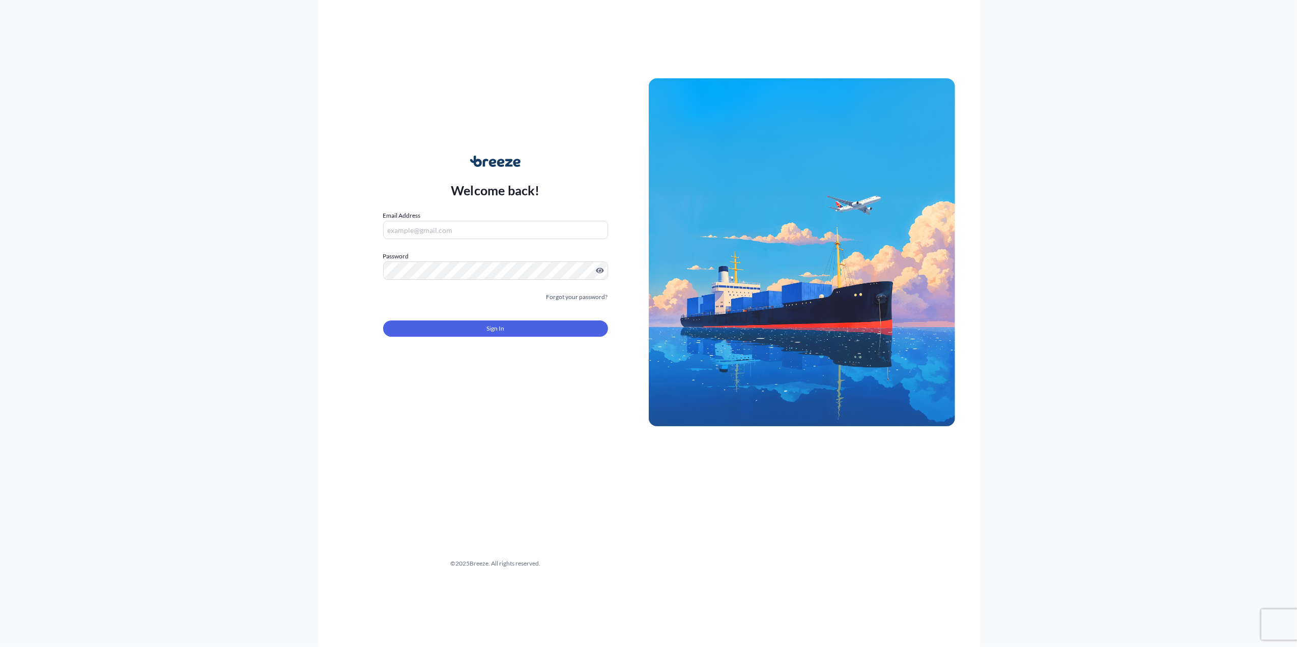
type input "[PERSON_NAME][EMAIL_ADDRESS][PERSON_NAME][DOMAIN_NAME]"
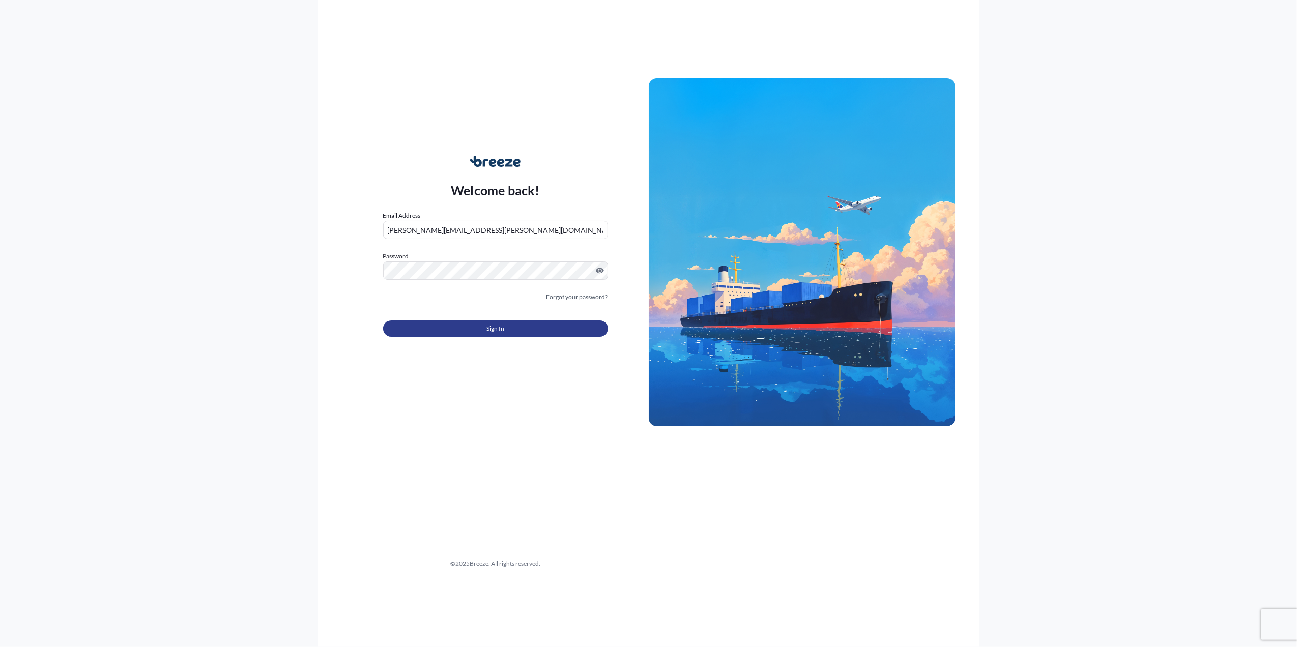
click at [522, 327] on button "Sign In" at bounding box center [495, 329] width 225 height 16
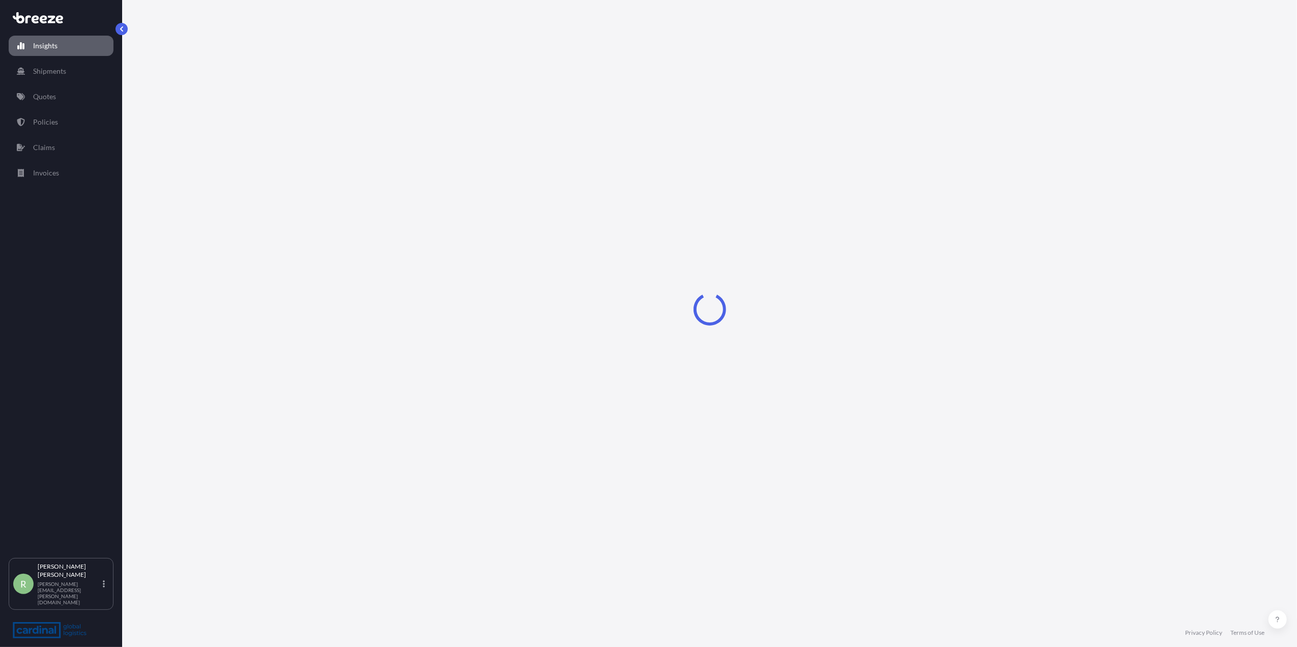
select select "2025"
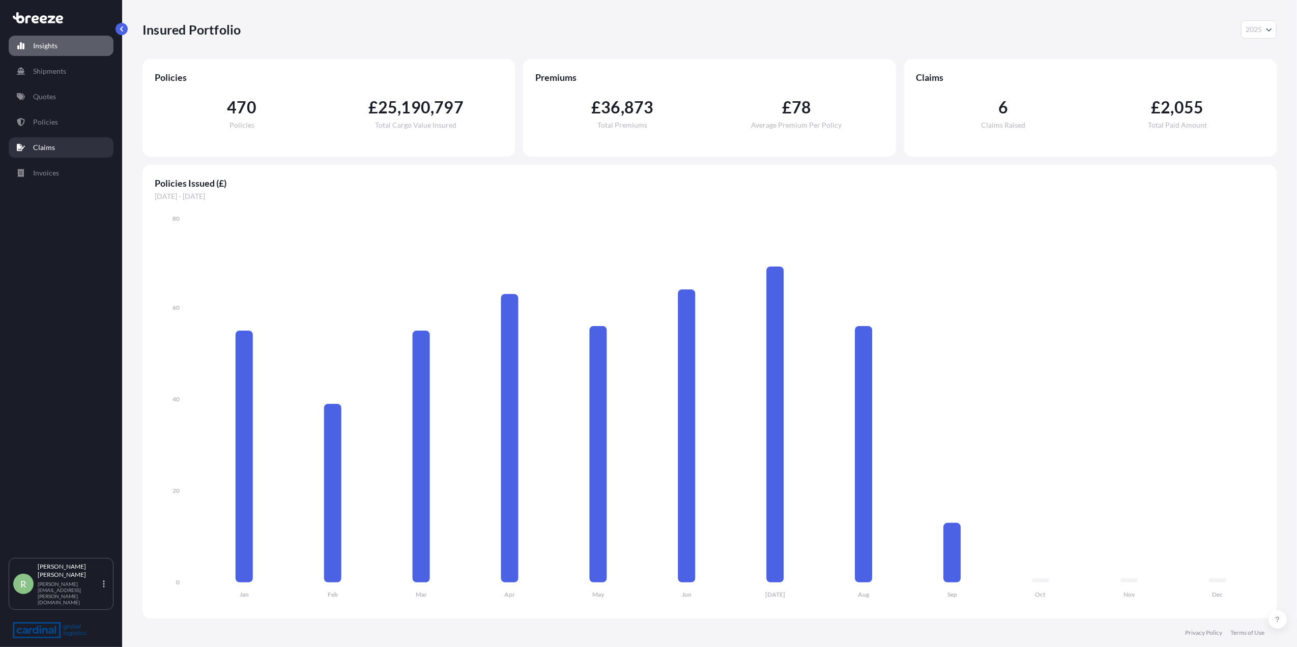
click at [46, 145] on p "Claims" at bounding box center [44, 147] width 22 height 10
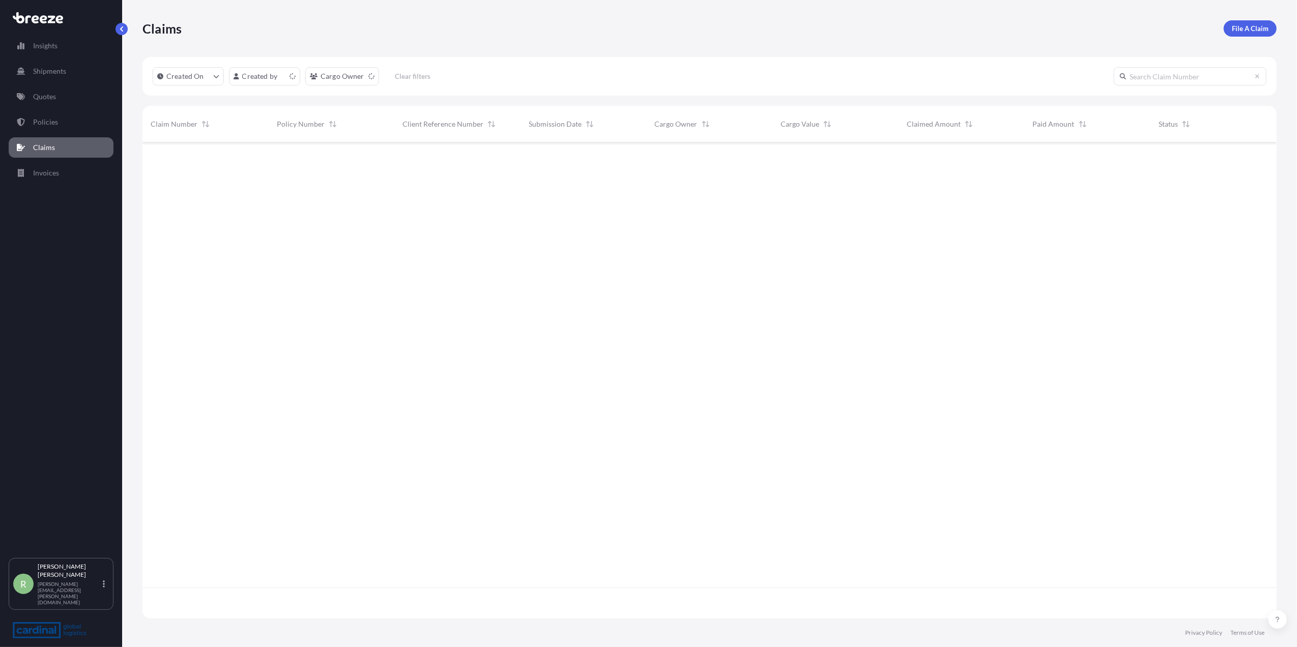
scroll to position [471, 1124]
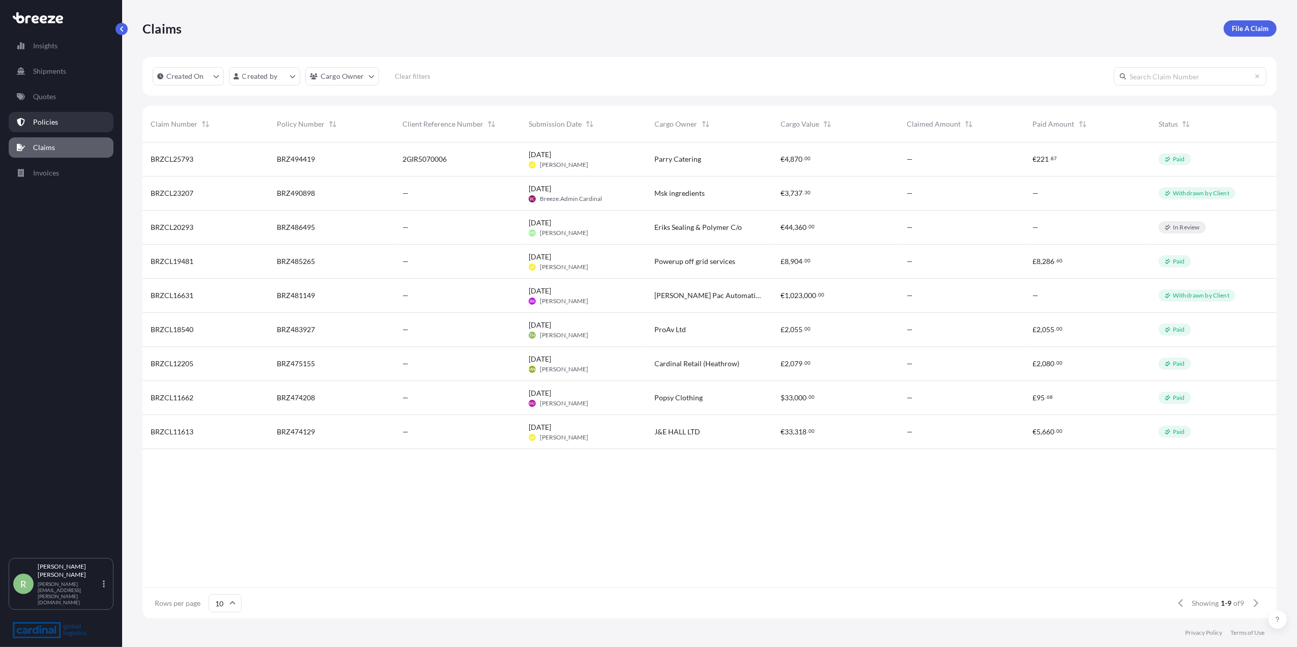
click at [58, 123] on link "Policies" at bounding box center [61, 122] width 105 height 20
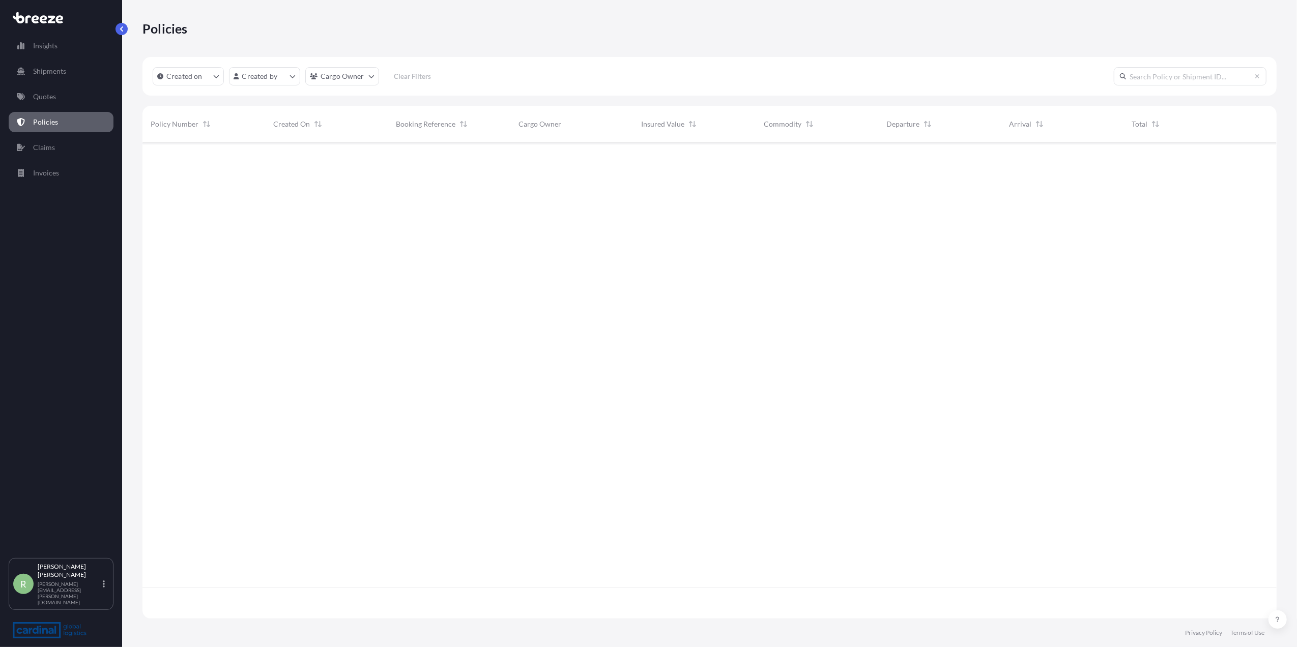
scroll to position [471, 1124]
click at [264, 80] on html "Insights Shipments Quotes Policies Claims Invoices R [PERSON_NAME] Stuart [EMAI…" at bounding box center [648, 323] width 1297 height 647
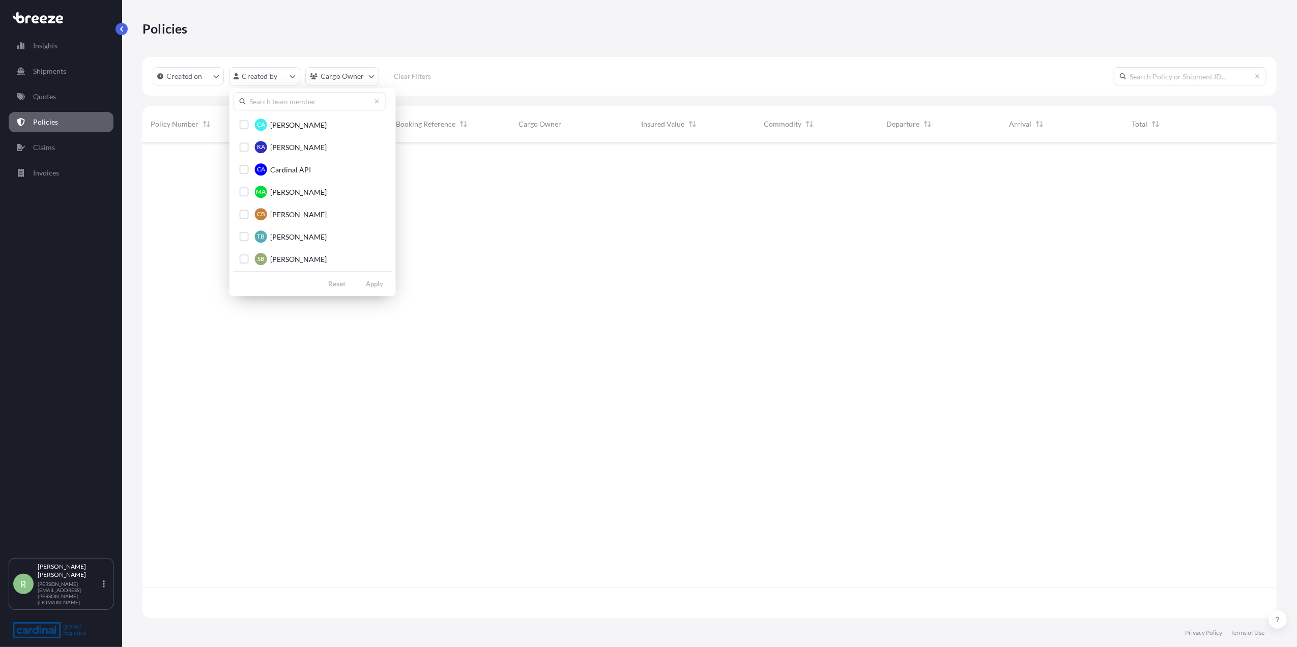
click at [267, 99] on input "text" at bounding box center [310, 101] width 153 height 18
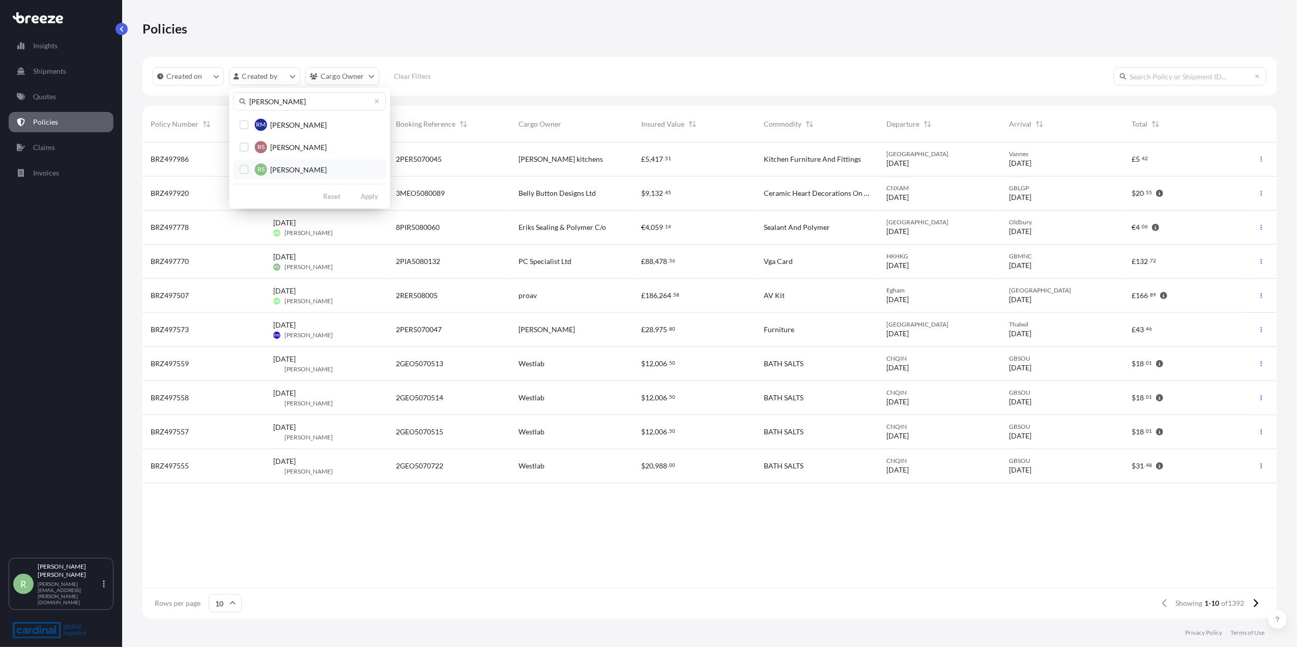
type input "[PERSON_NAME]"
click at [244, 163] on button "RS [PERSON_NAME]" at bounding box center [310, 169] width 153 height 20
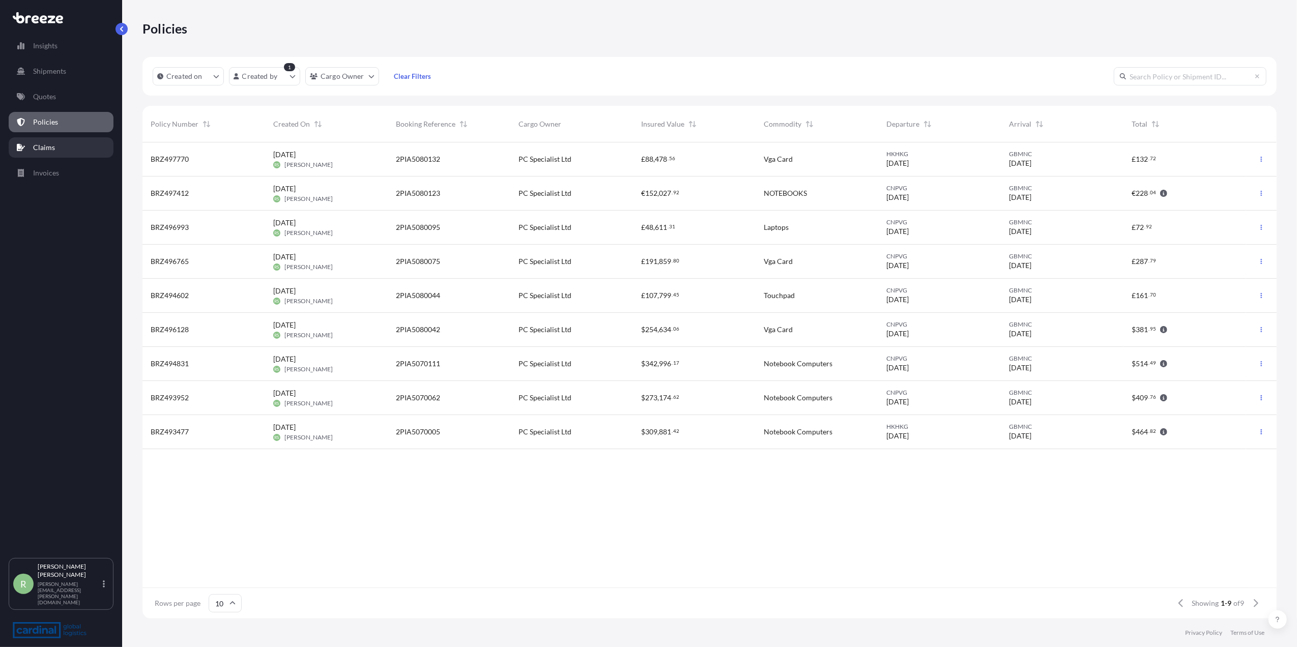
click at [53, 146] on p "Claims" at bounding box center [44, 147] width 22 height 10
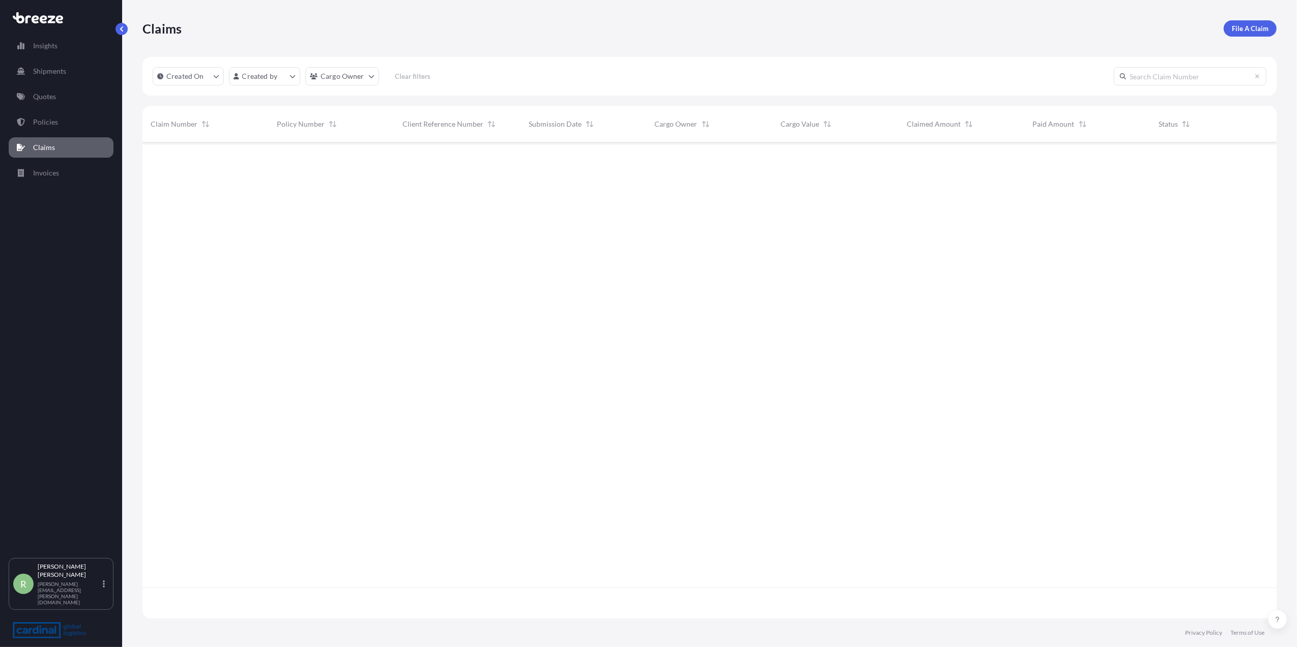
scroll to position [471, 1124]
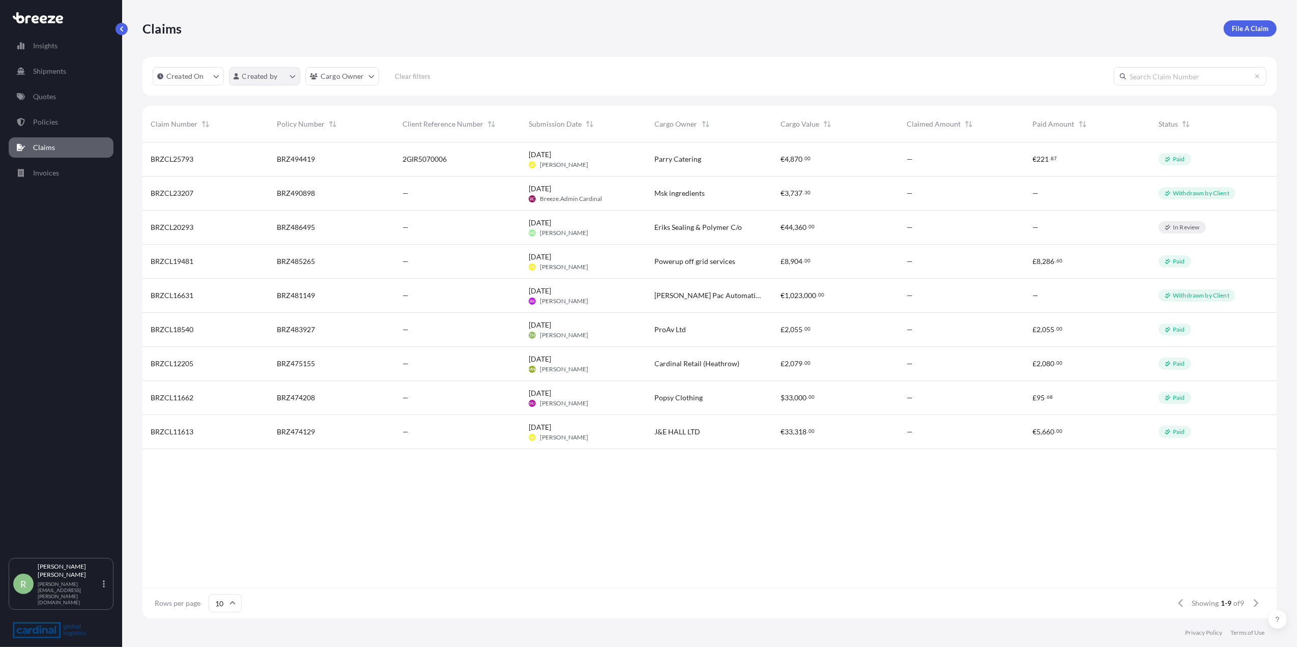
click at [275, 70] on html "Insights Shipments Quotes Policies Claims Invoices R [PERSON_NAME] Stuart [EMAI…" at bounding box center [648, 323] width 1297 height 647
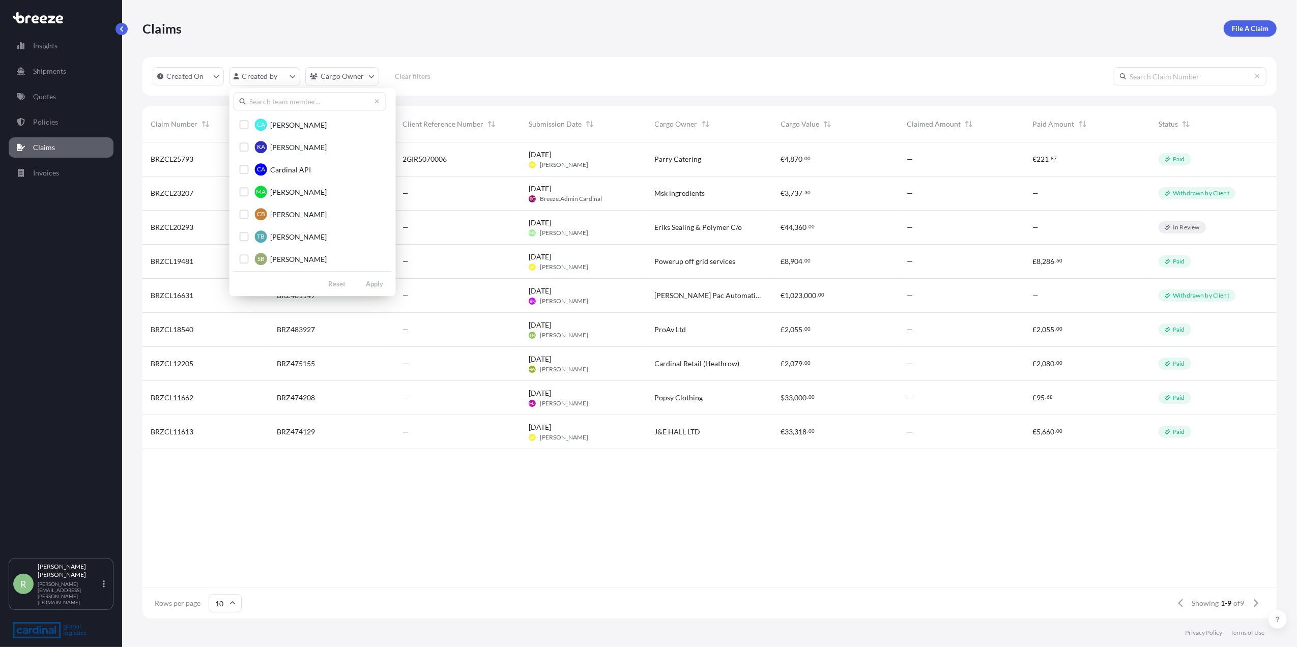
click at [263, 100] on input "text" at bounding box center [310, 101] width 153 height 18
type input "[PERSON_NAME]"
click at [248, 165] on div "Select Option" at bounding box center [244, 169] width 9 height 9
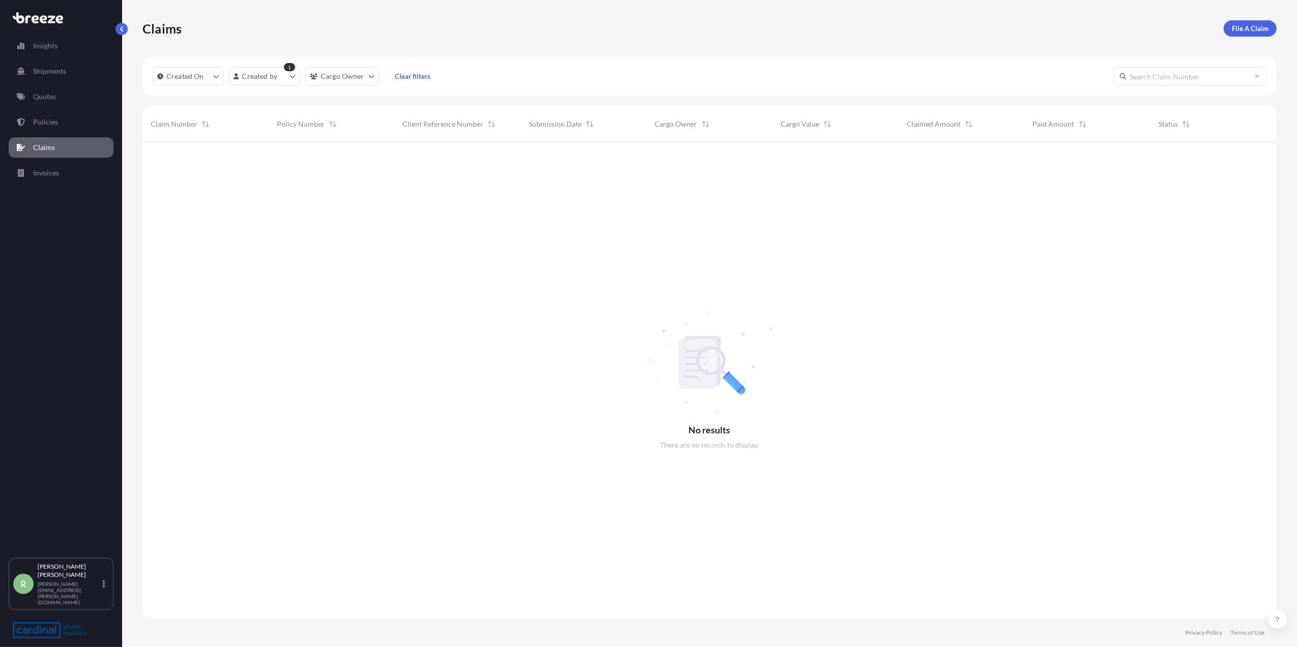
scroll to position [503, 1124]
click at [62, 115] on link "Policies" at bounding box center [61, 122] width 105 height 20
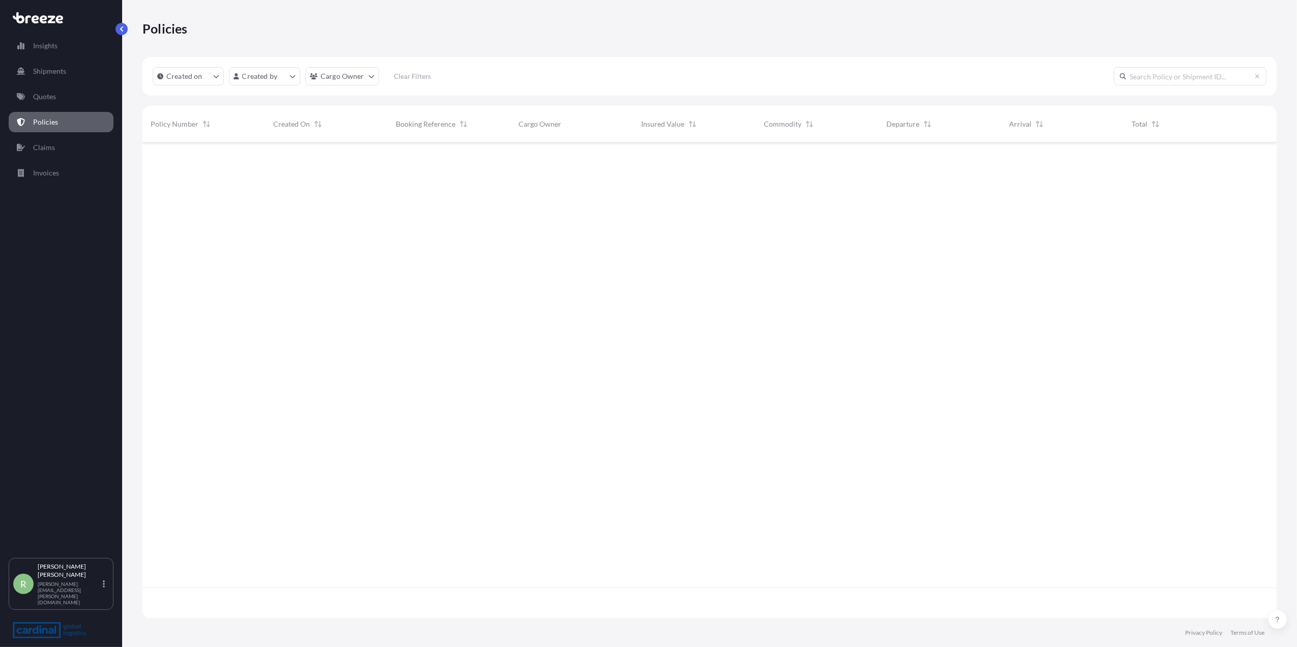
scroll to position [471, 1124]
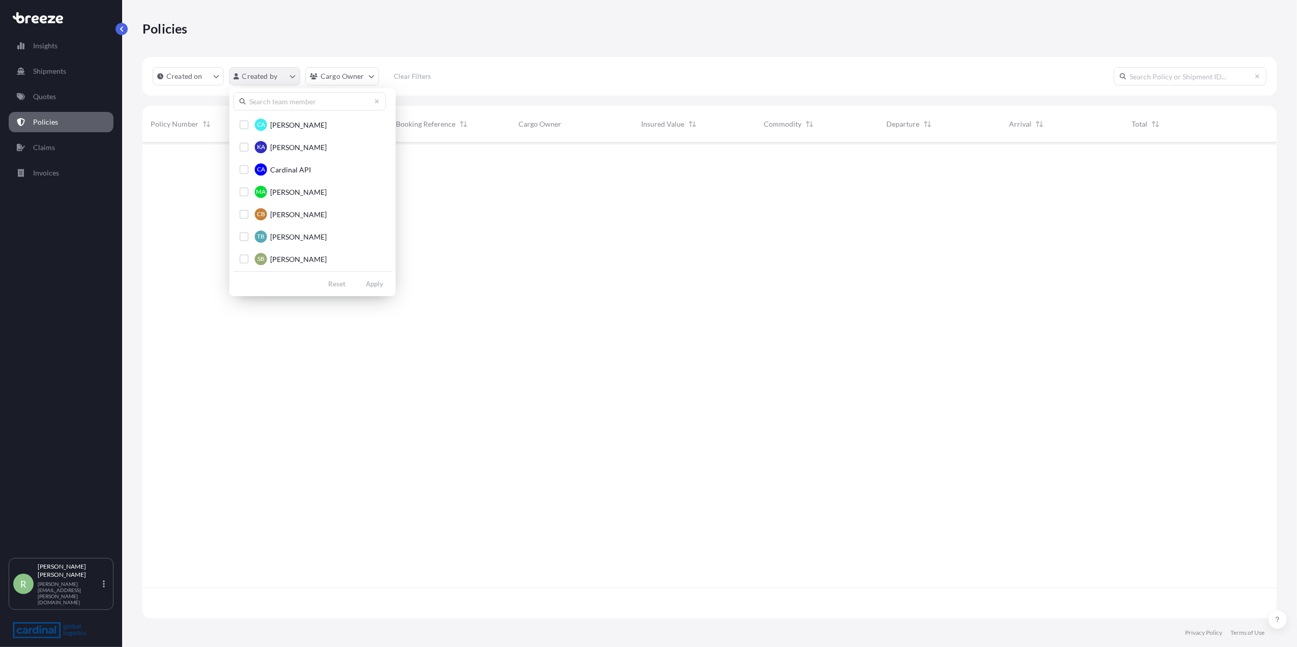
click at [243, 79] on html "Insights Shipments Quotes Policies Claims Invoices R [PERSON_NAME] Stuart [EMAI…" at bounding box center [648, 323] width 1297 height 647
click at [258, 105] on input "text" at bounding box center [310, 101] width 153 height 18
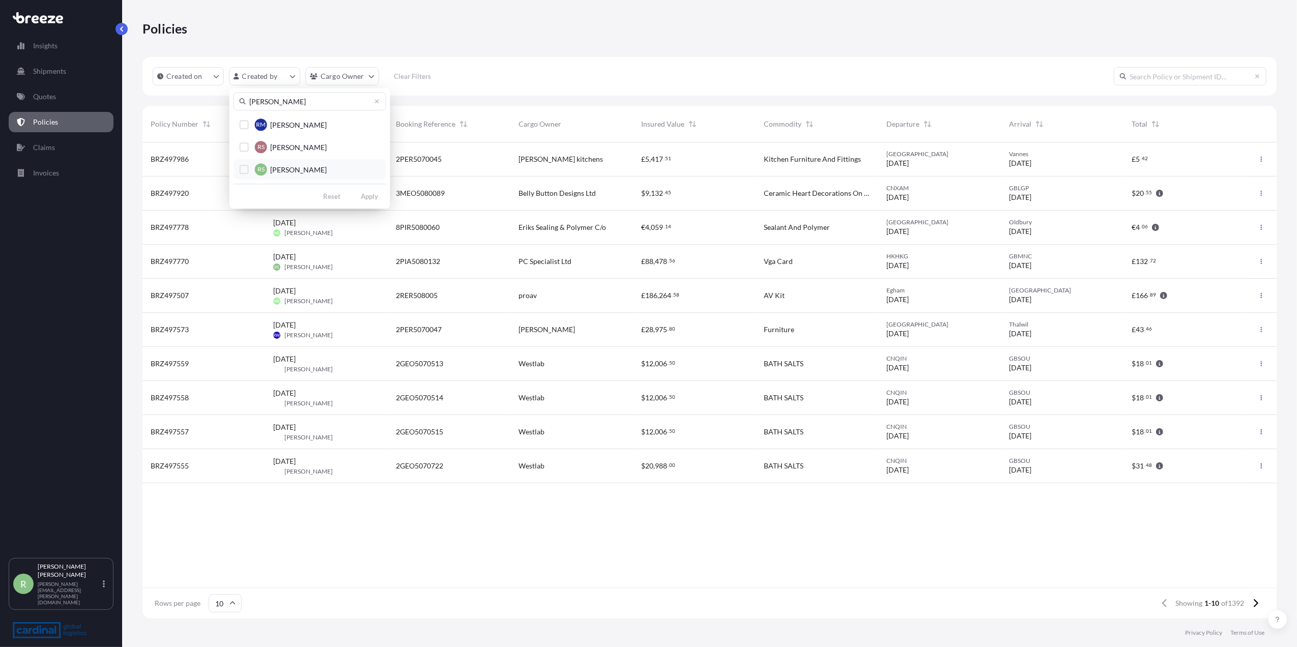
type input "[PERSON_NAME]"
click at [273, 172] on span "[PERSON_NAME]" at bounding box center [298, 170] width 56 height 10
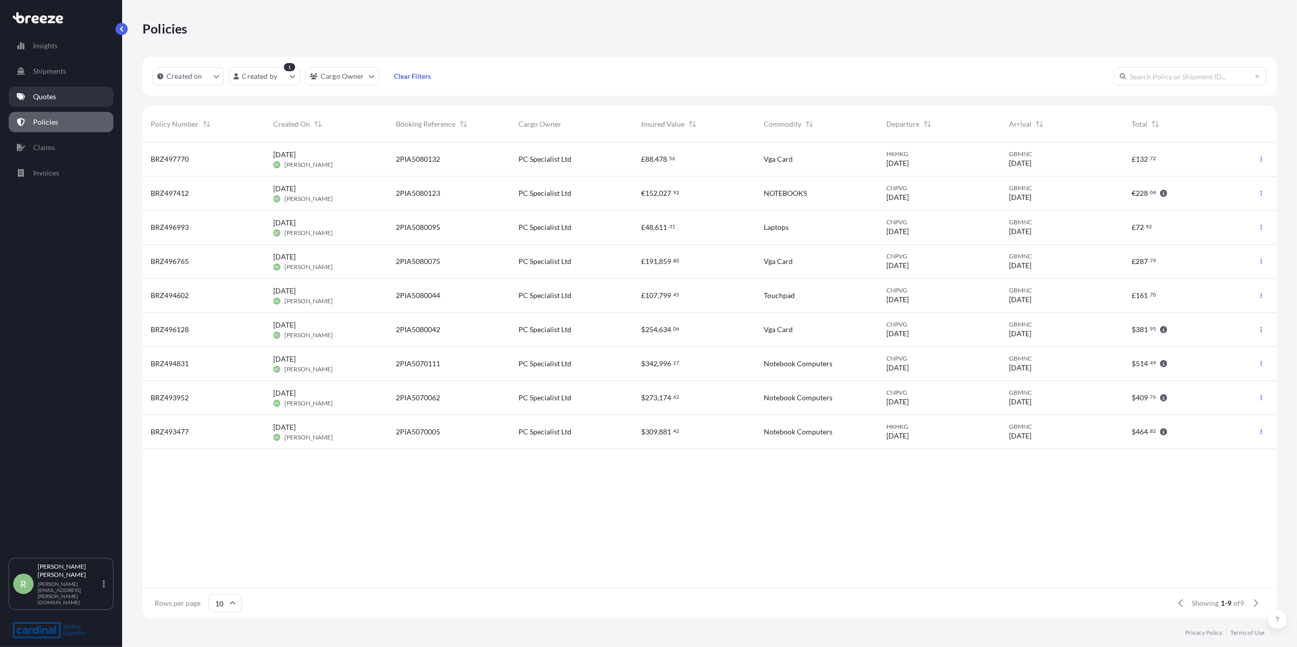
click at [41, 95] on p "Quotes" at bounding box center [44, 97] width 23 height 10
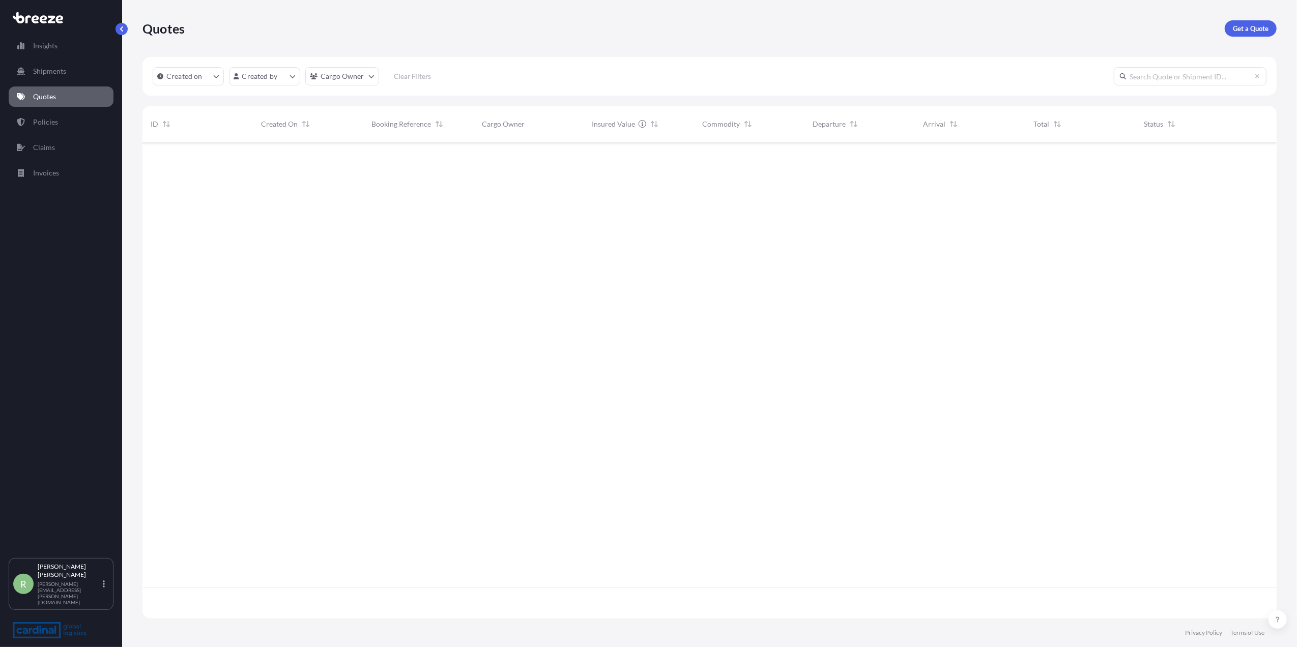
scroll to position [471, 1124]
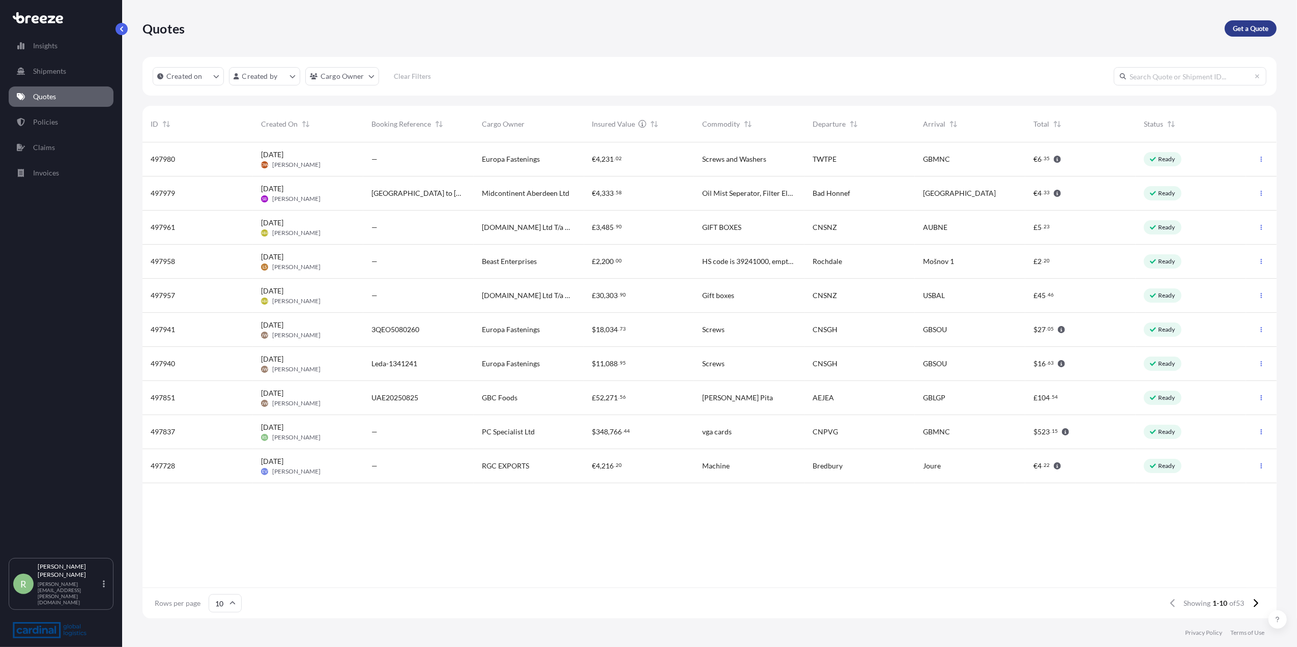
click at [1260, 29] on p "Get a Quote" at bounding box center [1251, 28] width 36 height 10
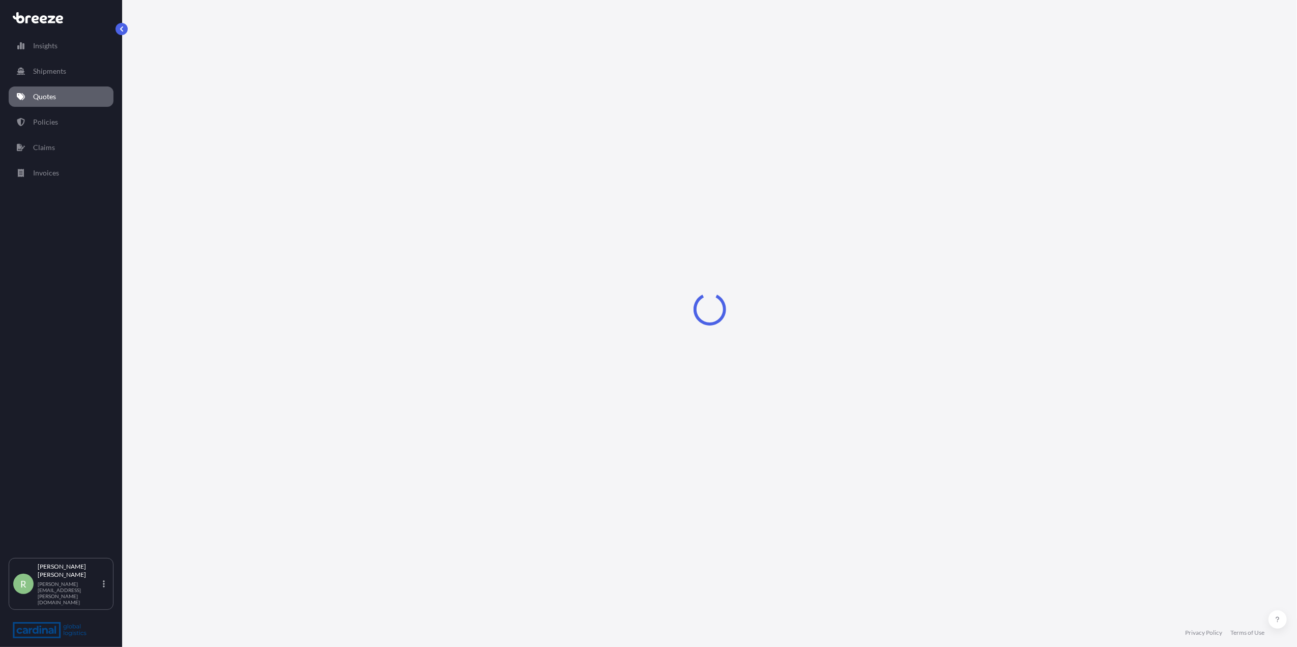
select select "Sea"
select select "1"
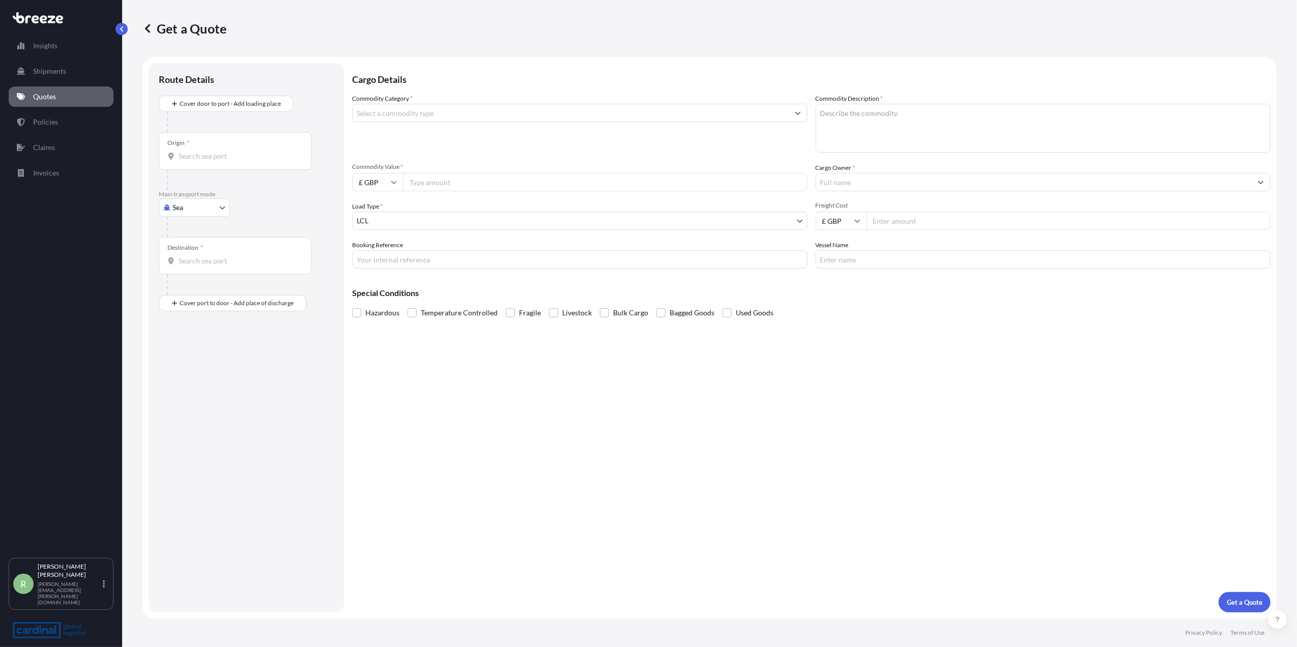
click at [365, 110] on input "Commodity Category *" at bounding box center [571, 113] width 436 height 18
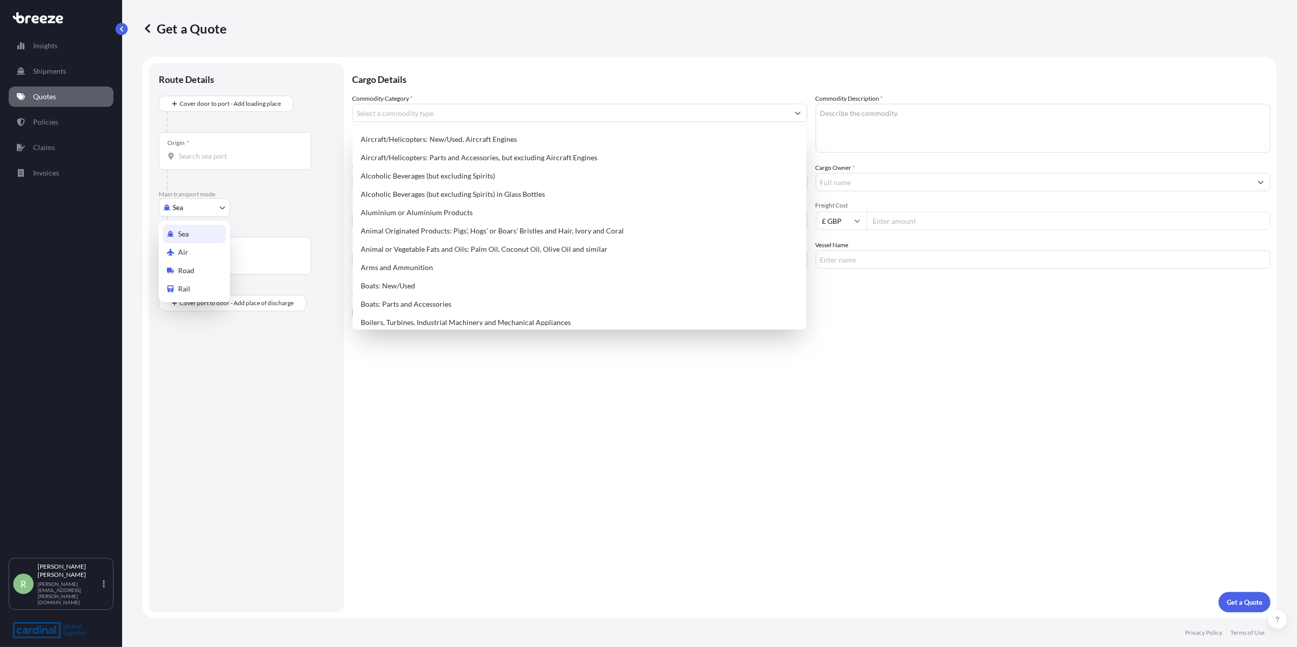
click at [184, 208] on body "140 options available. Insights Shipments Quotes Policies Claims Invoices R [PE…" at bounding box center [648, 323] width 1297 height 647
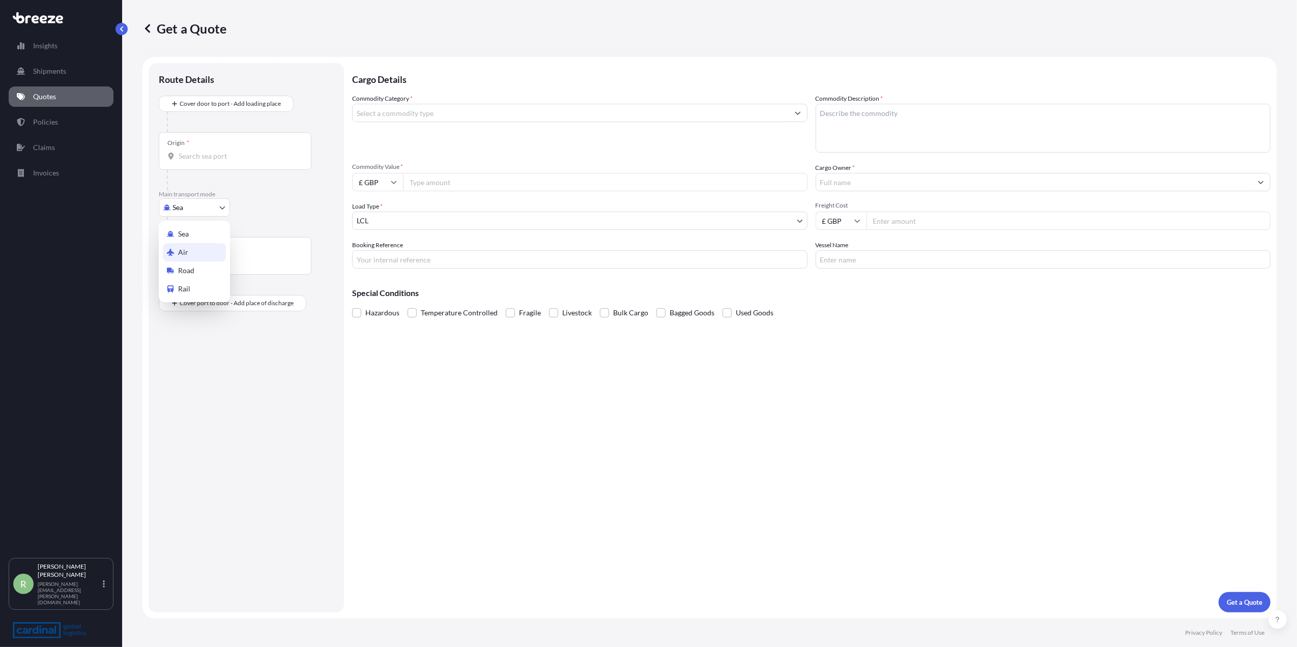
click at [190, 247] on div "Air" at bounding box center [194, 252] width 63 height 18
select select "Air"
click at [481, 108] on input "Commodity Category *" at bounding box center [571, 113] width 436 height 18
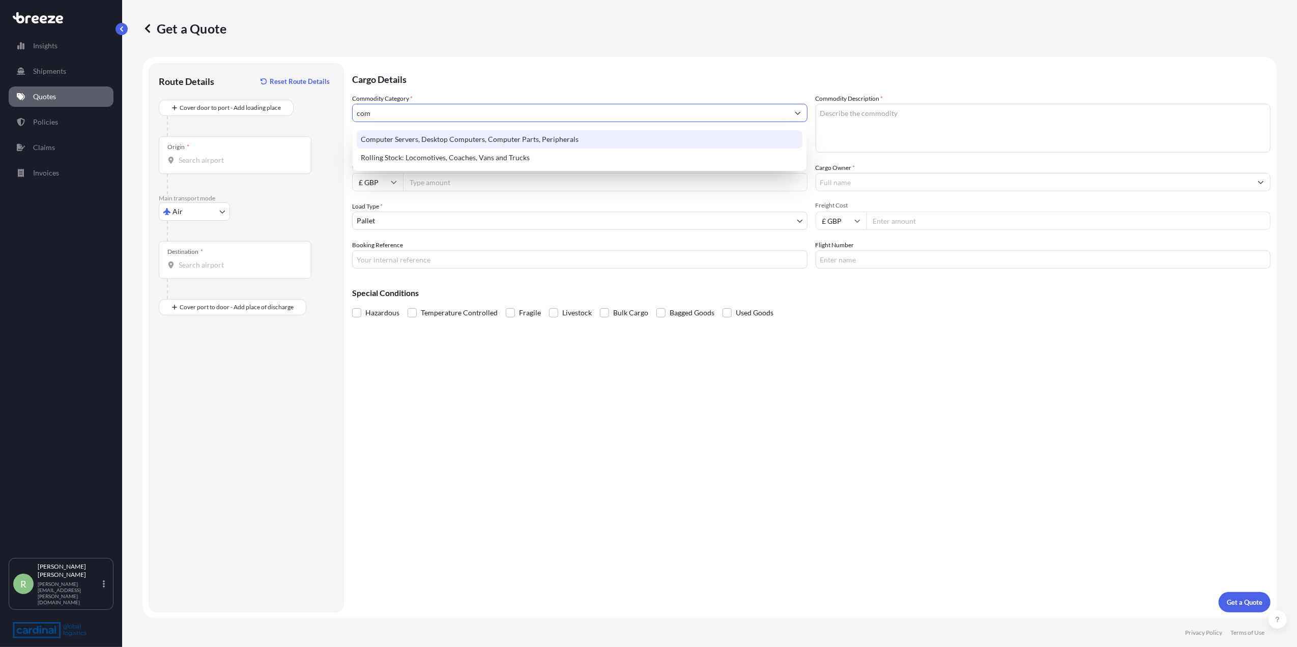
click at [471, 137] on div "Computer Servers, Desktop Computers, Computer Parts, Peripherals" at bounding box center [580, 139] width 446 height 18
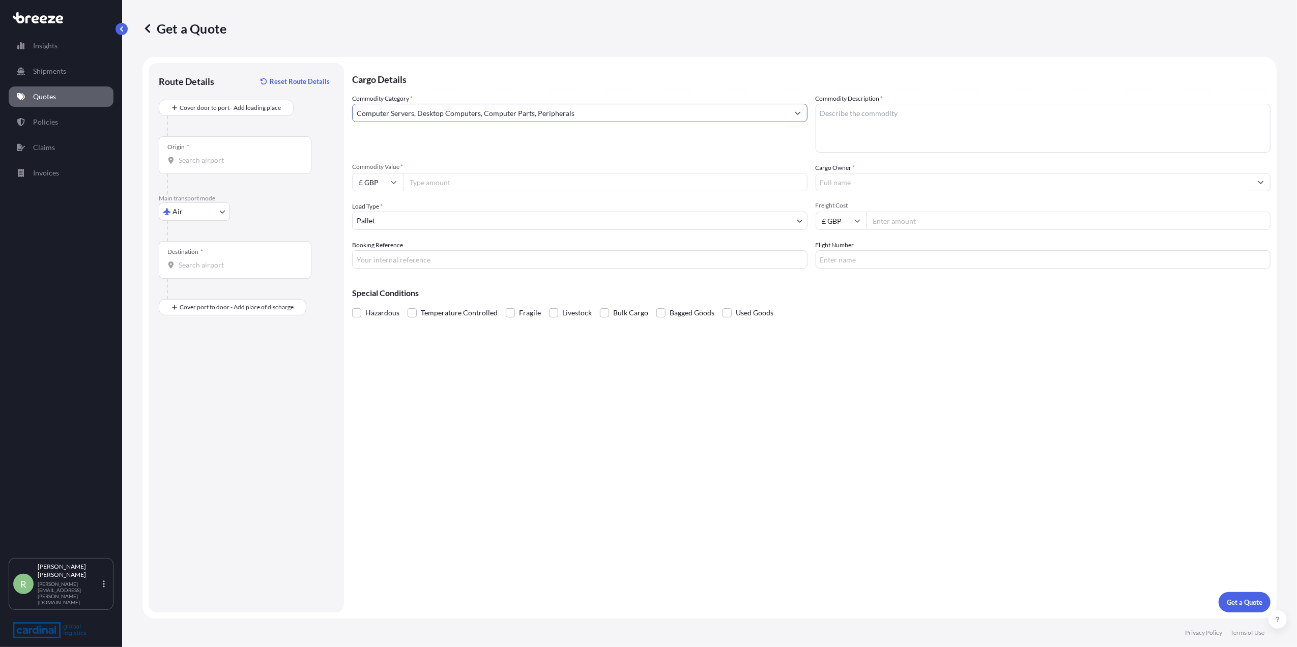
type input "Computer Servers, Desktop Computers, Computer Parts, Peripherals"
click at [462, 176] on input "Commodity Value *" at bounding box center [605, 182] width 405 height 18
click at [856, 180] on input "Cargo Owner *" at bounding box center [1034, 182] width 436 height 18
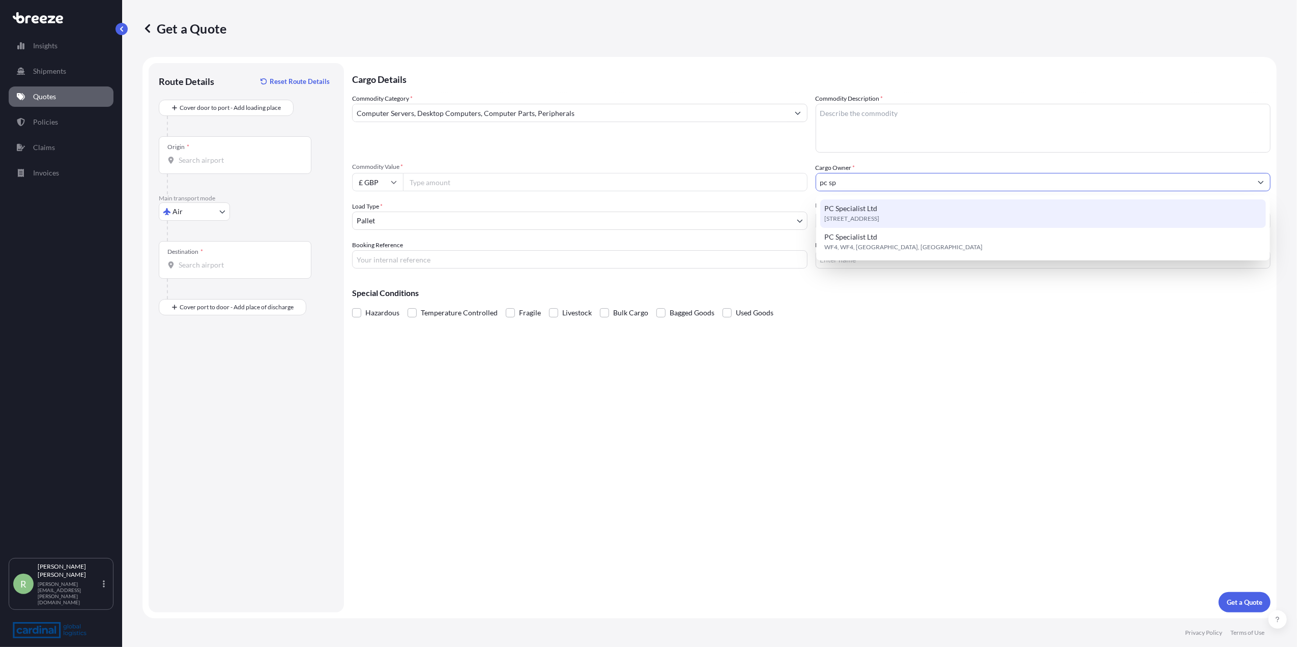
click at [866, 217] on span "[STREET_ADDRESS]" at bounding box center [851, 219] width 55 height 10
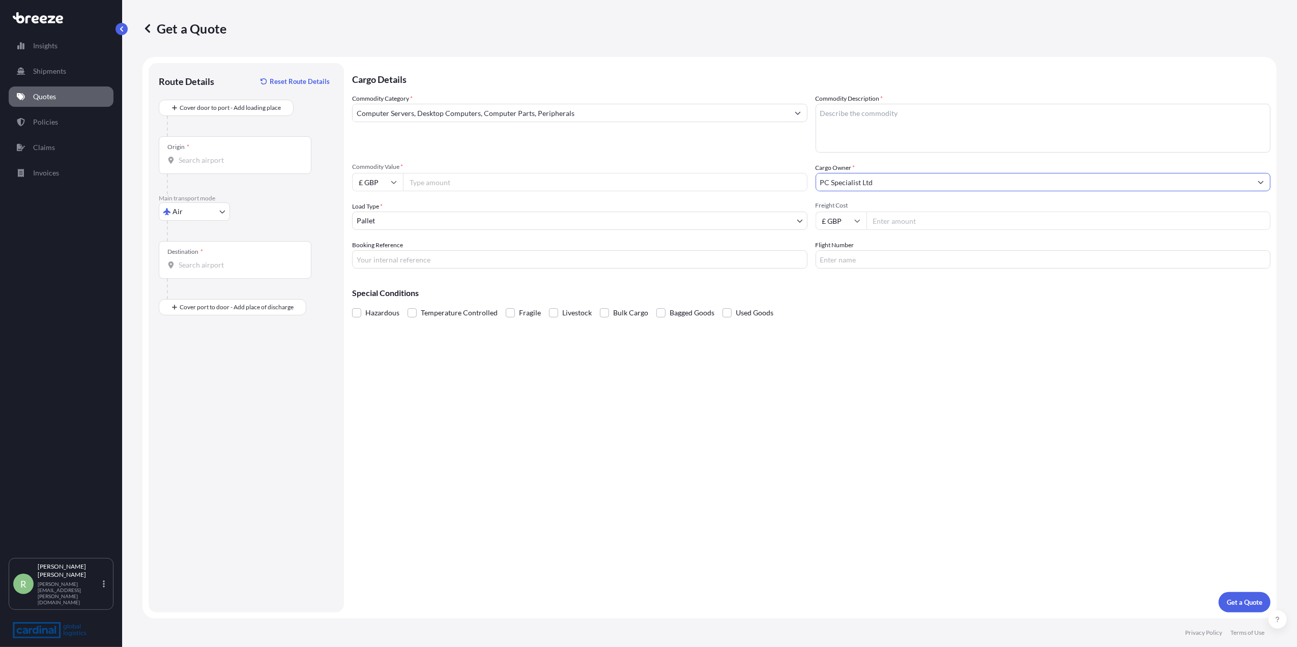
type input "PC Specialist Ltd"
click at [846, 109] on textarea "Commodity Description *" at bounding box center [1043, 128] width 455 height 49
type textarea "vga cards"
click at [892, 215] on input "Freight Cost" at bounding box center [1069, 221] width 405 height 18
click at [200, 165] on div "Origin *" at bounding box center [235, 155] width 153 height 38
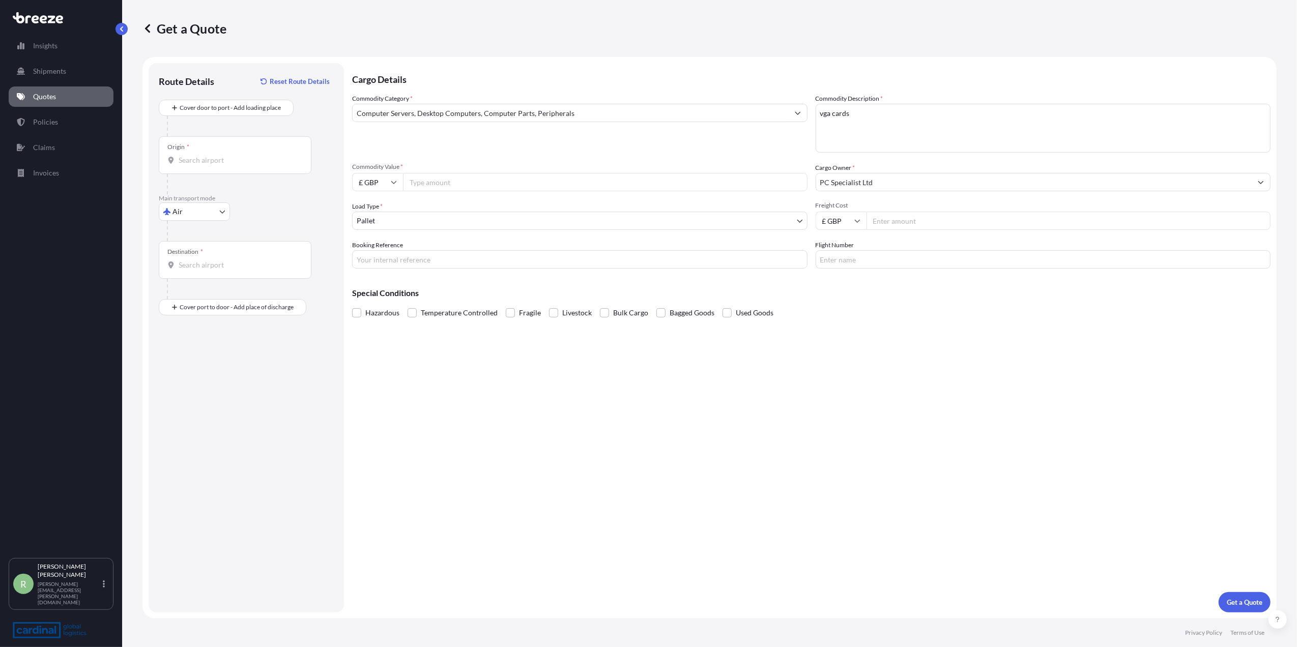
click at [200, 165] on input "Origin *" at bounding box center [239, 160] width 120 height 10
click at [218, 185] on div "HK HKG - [GEOGRAPHIC_DATA], [GEOGRAPHIC_DATA]" at bounding box center [259, 196] width 193 height 28
type input "HKHKG - [GEOGRAPHIC_DATA], [GEOGRAPHIC_DATA]"
click at [198, 264] on input "Destination *" at bounding box center [239, 265] width 120 height 10
click at [239, 330] on div "GBMNC / MAN - Man [PERSON_NAME], [GEOGRAPHIC_DATA]" at bounding box center [259, 330] width 193 height 28
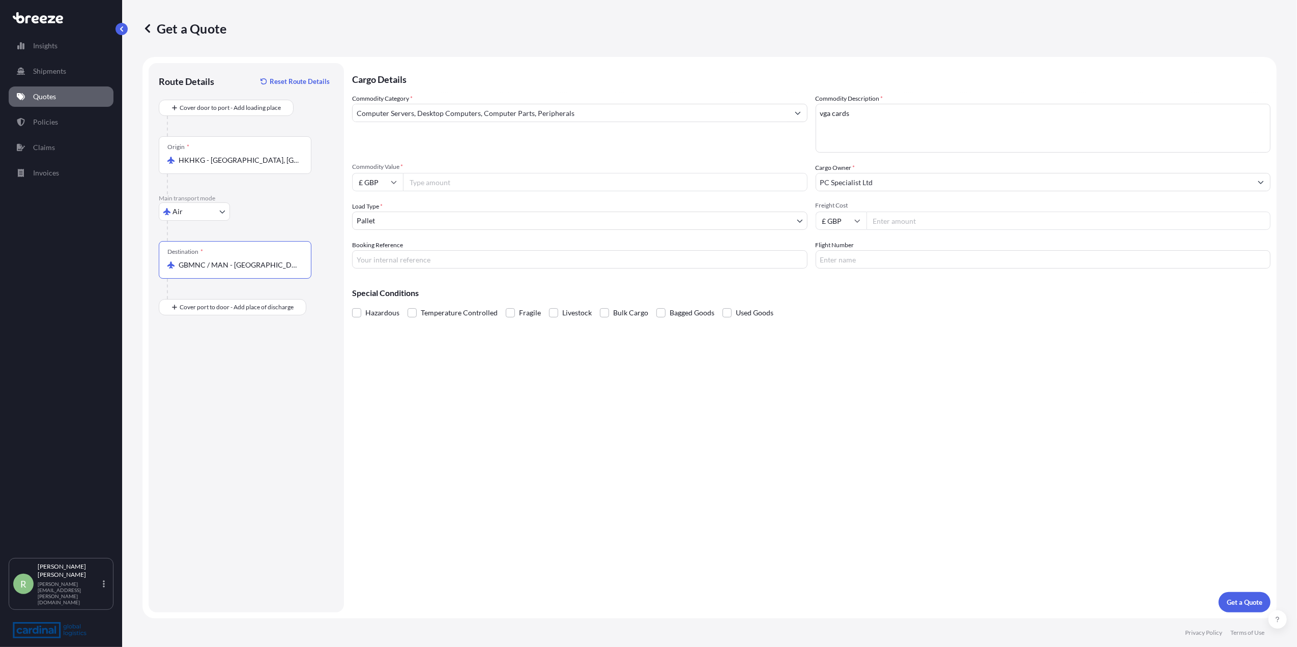
type input "GBMNC / MAN - [GEOGRAPHIC_DATA], [GEOGRAPHIC_DATA]"
click at [395, 263] on input "Booking Reference" at bounding box center [579, 259] width 455 height 18
drag, startPoint x: 412, startPoint y: 256, endPoint x: 348, endPoint y: 266, distance: 64.8
click at [348, 267] on form "Route Details Reset Route Details Cover door to port - Add loading place Place …" at bounding box center [709, 338] width 1134 height 562
type input "2PIA5090027"
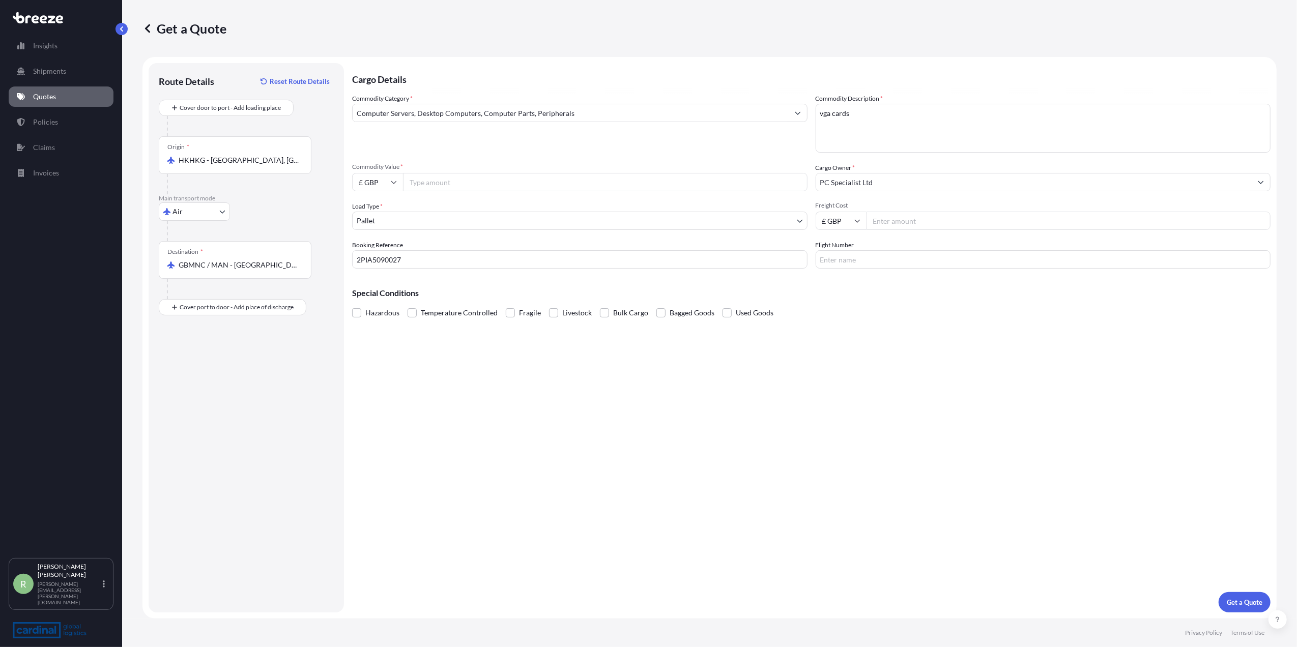
click at [862, 251] on input "Flight Number" at bounding box center [1043, 259] width 455 height 18
click at [831, 257] on input "qe0023" at bounding box center [1043, 259] width 455 height 18
click at [817, 261] on input "qr0023" at bounding box center [1043, 259] width 455 height 18
type input "qe8423 + qr0023"
click at [476, 186] on input "Commodity Value *" at bounding box center [605, 182] width 405 height 18
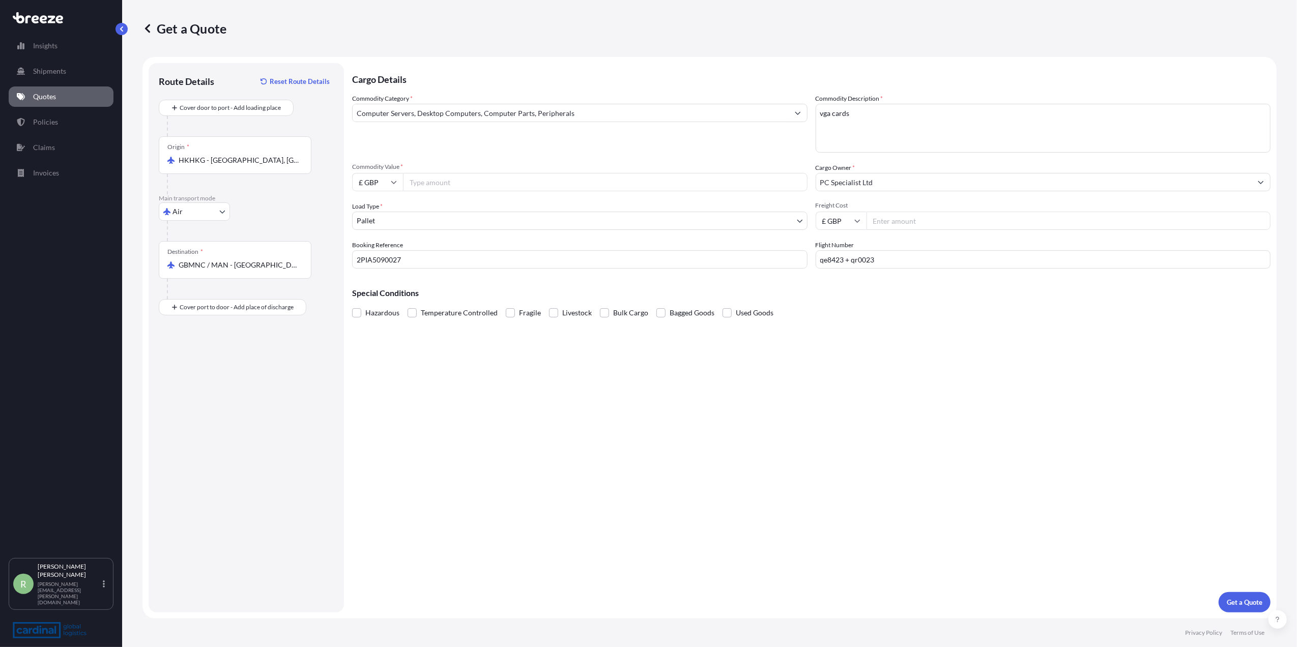
click at [447, 183] on input "Commodity Value *" at bounding box center [605, 182] width 405 height 18
click at [439, 184] on input "Commodity Value *" at bounding box center [605, 182] width 405 height 18
type input "312250"
click at [358, 180] on input "£ GBP" at bounding box center [377, 182] width 51 height 18
click at [377, 249] on div "$ USD" at bounding box center [377, 252] width 43 height 19
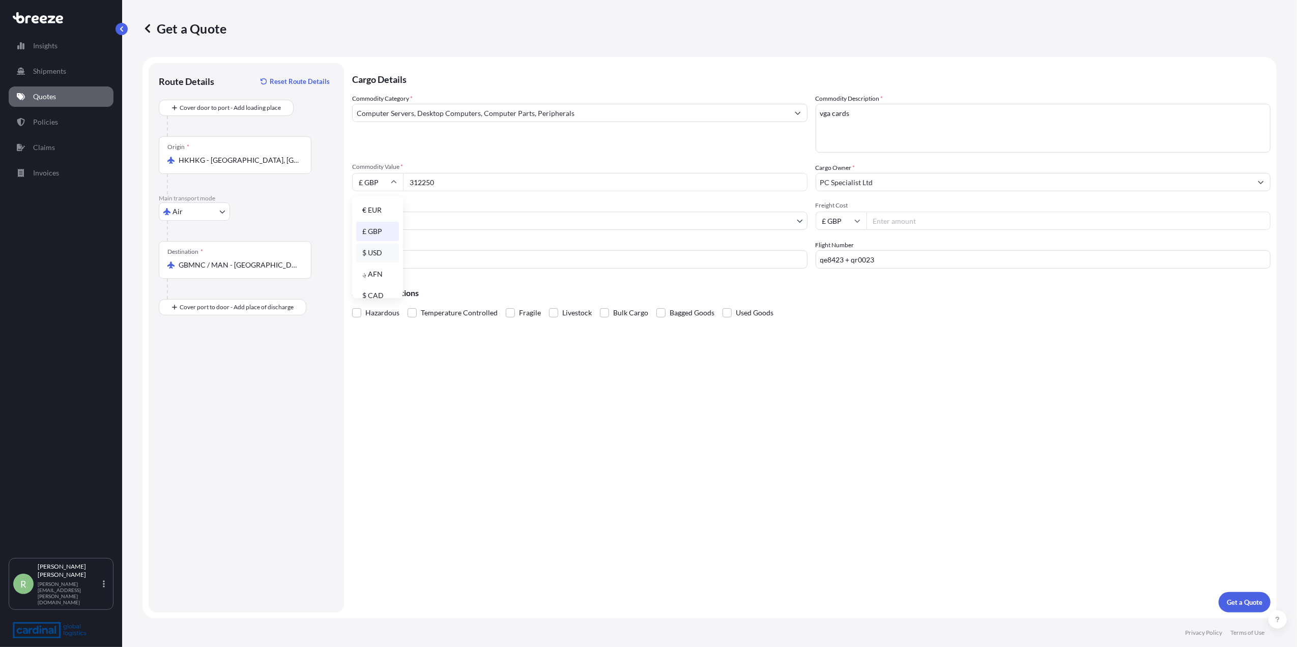
type input "$ USD"
click at [1220, 465] on div "Cargo Details Commodity Category * Computer Servers, Desktop Computers, Compute…" at bounding box center [811, 338] width 919 height 550
click at [896, 226] on input "Freight Cost" at bounding box center [1069, 221] width 405 height 18
paste input "3560.42"
type input "3560.42"
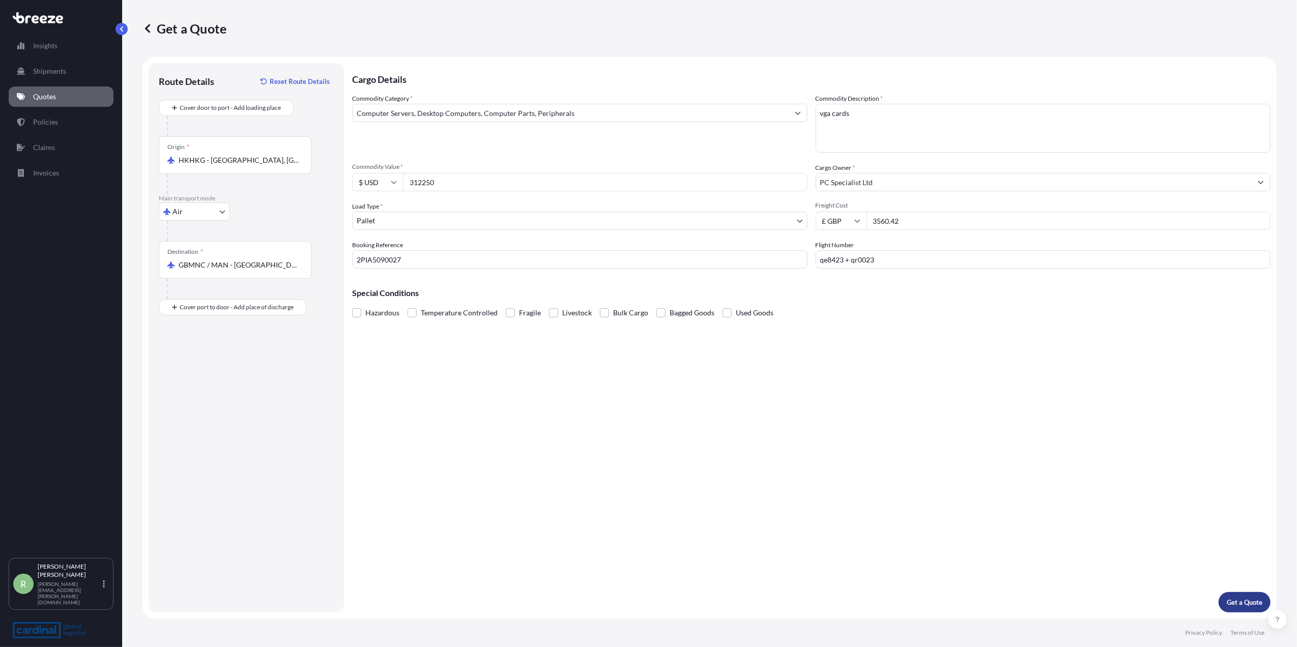
click at [1245, 605] on p "Get a Quote" at bounding box center [1245, 602] width 36 height 10
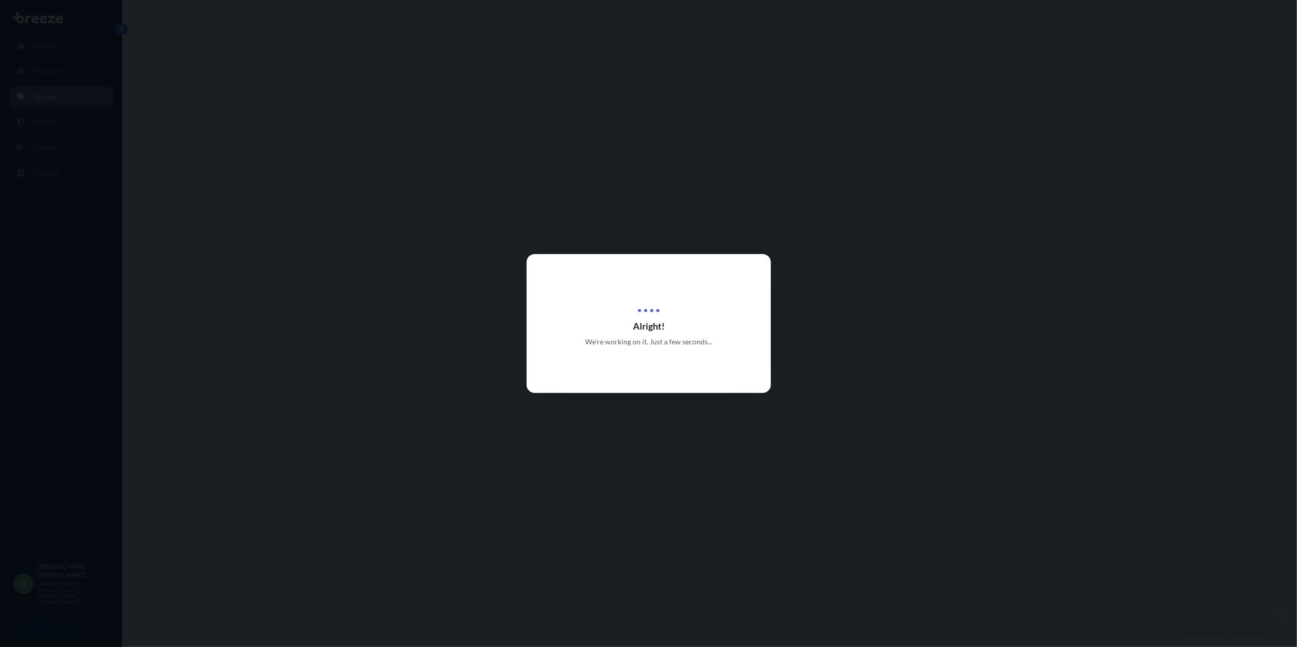
select select "Air"
select select "1"
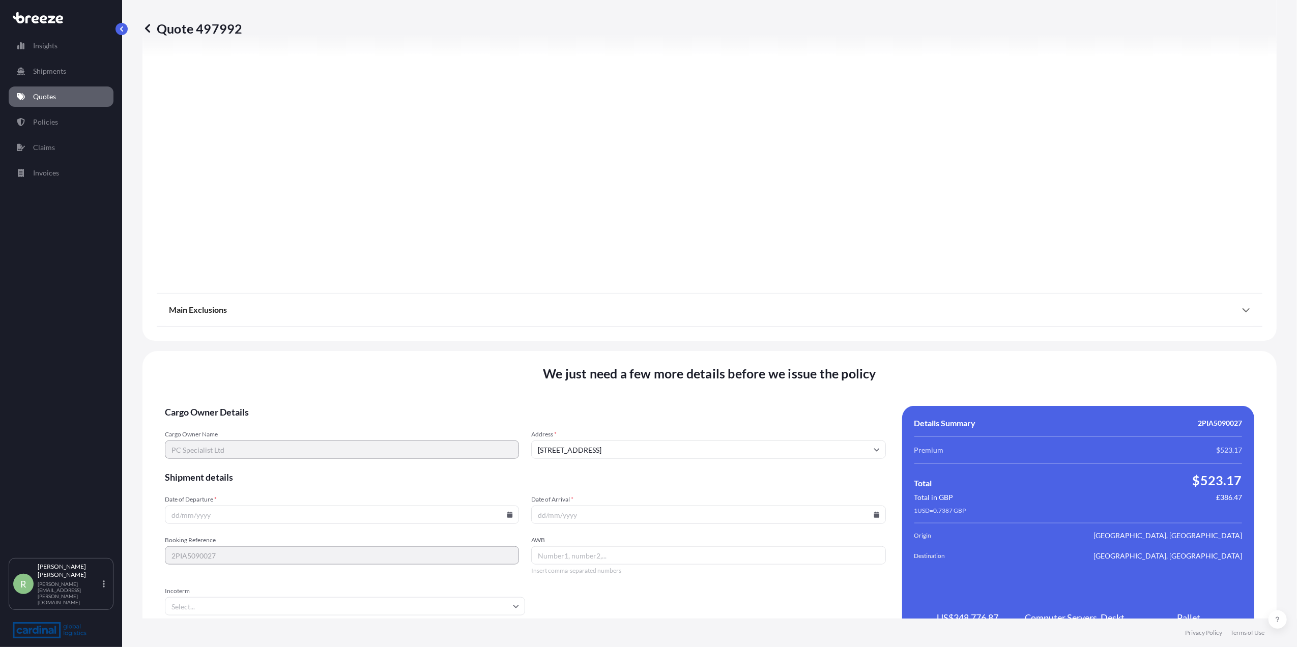
scroll to position [968, 0]
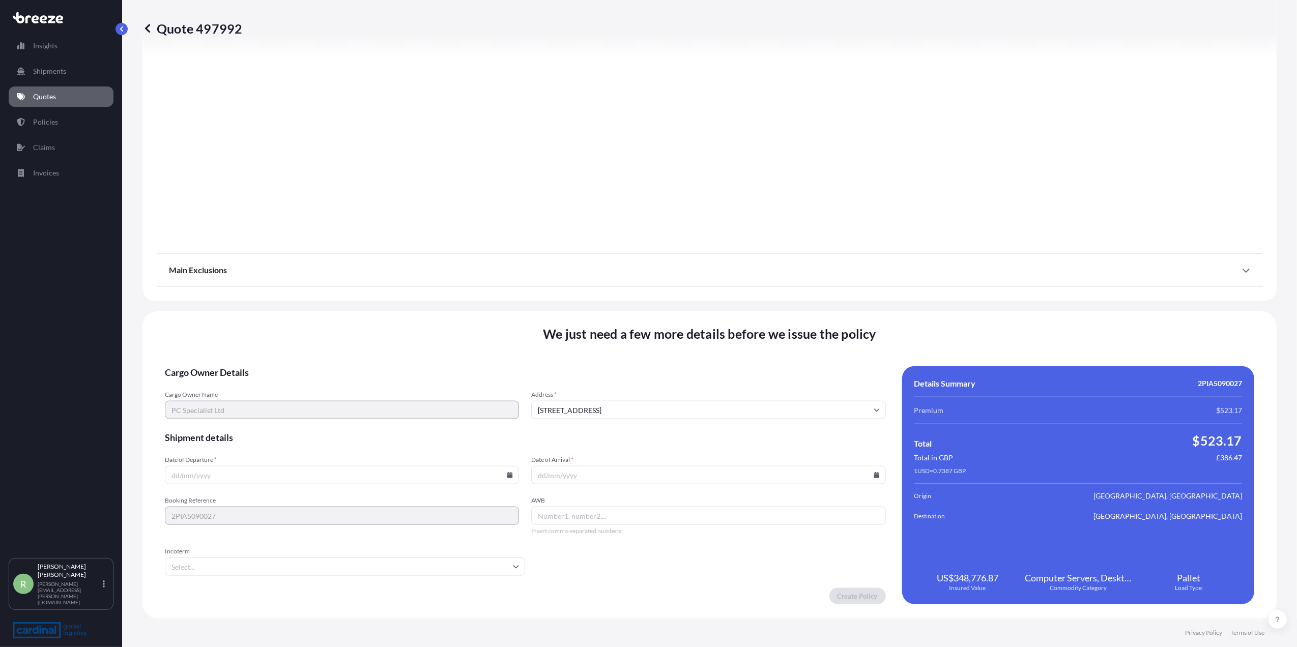
click at [503, 479] on input "Date of Departure *" at bounding box center [342, 475] width 354 height 18
click at [507, 477] on icon at bounding box center [510, 475] width 6 height 6
click at [312, 343] on button "3" at bounding box center [317, 346] width 16 height 16
type input "[DATE]"
click at [874, 477] on icon at bounding box center [877, 475] width 6 height 6
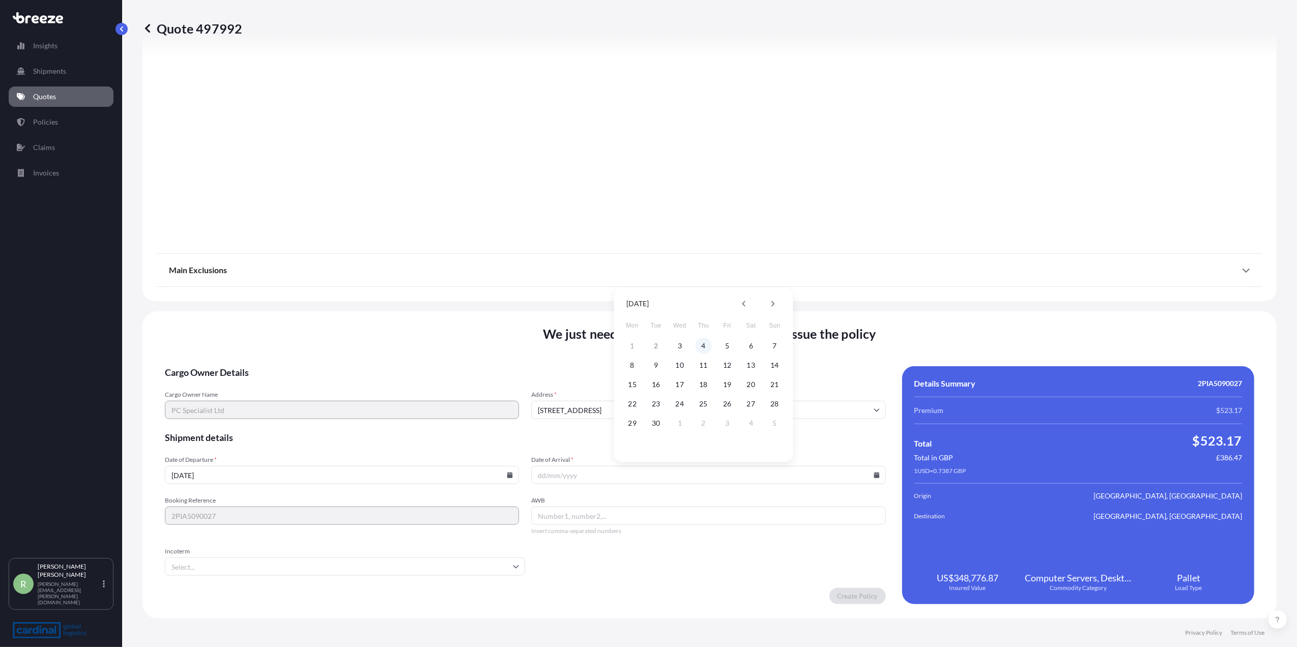
click at [703, 349] on button "4" at bounding box center [704, 346] width 16 height 16
type input "[DATE]"
click at [584, 518] on input "AWB" at bounding box center [708, 516] width 354 height 18
paste input "15705833096"
click at [593, 520] on input "15705833096" at bounding box center [708, 516] width 354 height 18
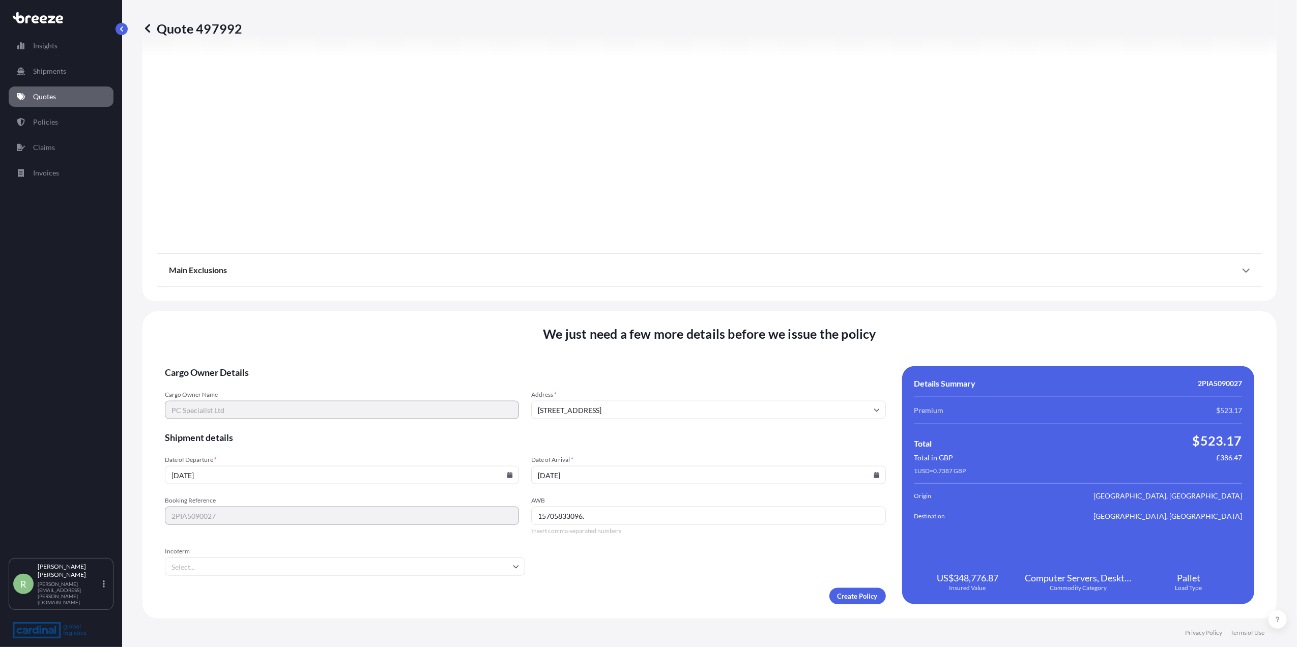
paste input "3HEA5090001"
click at [548, 513] on input "15705833096. 3HEA5090001" at bounding box center [708, 516] width 354 height 18
click at [587, 518] on input "157-05833096. 3HEA5090001" at bounding box center [708, 516] width 354 height 18
click at [643, 520] on input "157-05833096.3HEA5090001" at bounding box center [708, 516] width 354 height 18
drag, startPoint x: 585, startPoint y: 518, endPoint x: 596, endPoint y: 520, distance: 11.9
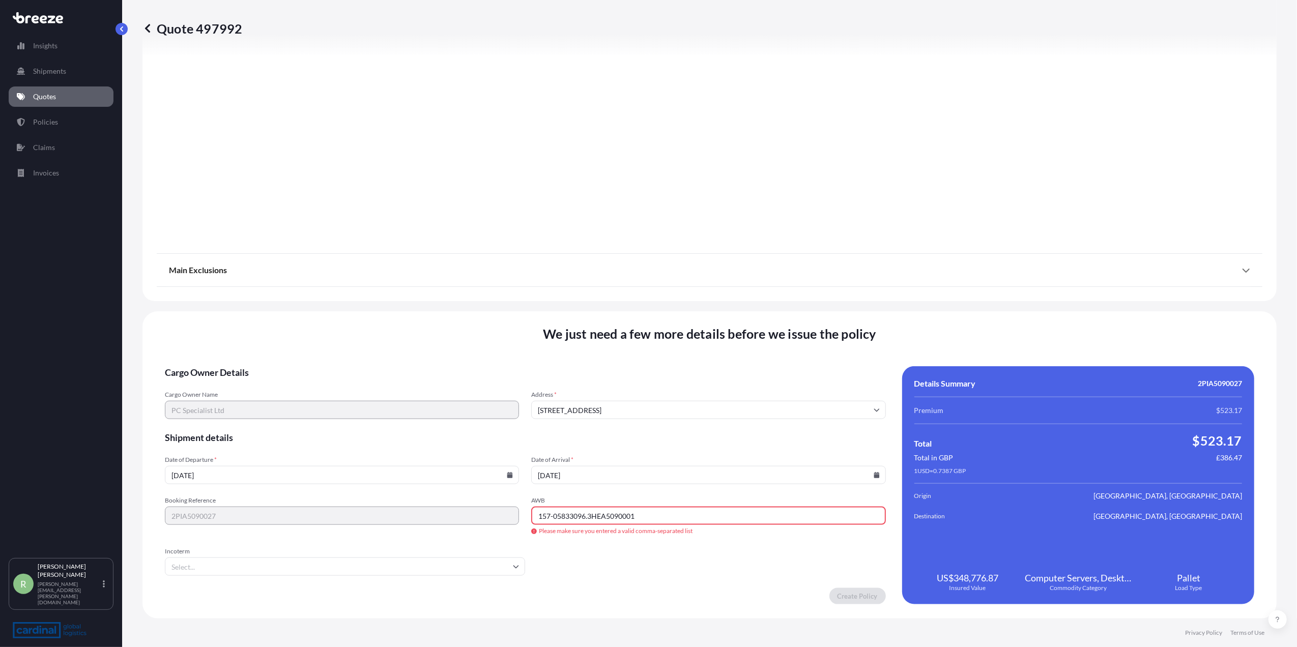
click at [586, 518] on input "157-05833096.3HEA5090001" at bounding box center [708, 516] width 354 height 18
click at [611, 520] on input "157-05833096 HEA5090001" at bounding box center [708, 516] width 354 height 18
click at [552, 518] on input "157-05833096" at bounding box center [708, 516] width 354 height 18
click at [549, 516] on input "157-05833096" at bounding box center [708, 516] width 354 height 18
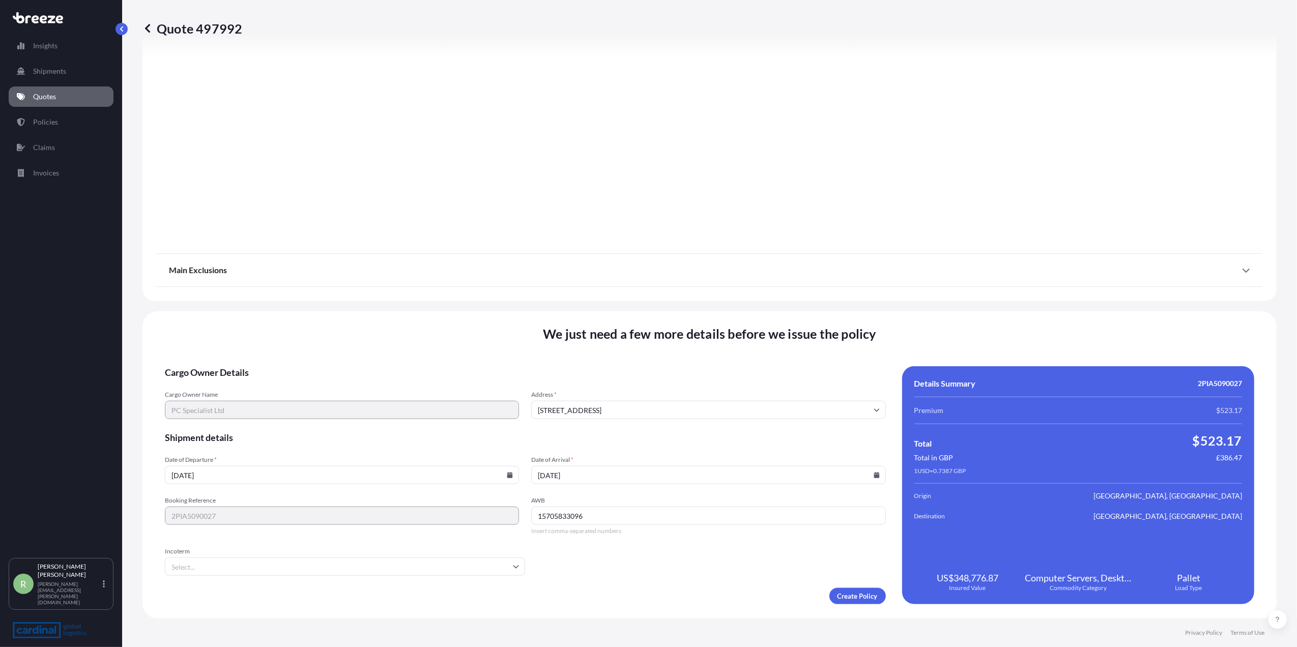
click at [612, 516] on input "15705833096" at bounding box center [708, 516] width 354 height 18
paste input "3HEA5090001"
type input "15705833096 3HEA5090001"
click at [664, 554] on form "Cargo Owner Details Cargo Owner Name PC Specialist Ltd Address * [STREET_ADDRES…" at bounding box center [525, 485] width 721 height 238
click at [288, 575] on input "Incoterm" at bounding box center [345, 567] width 360 height 18
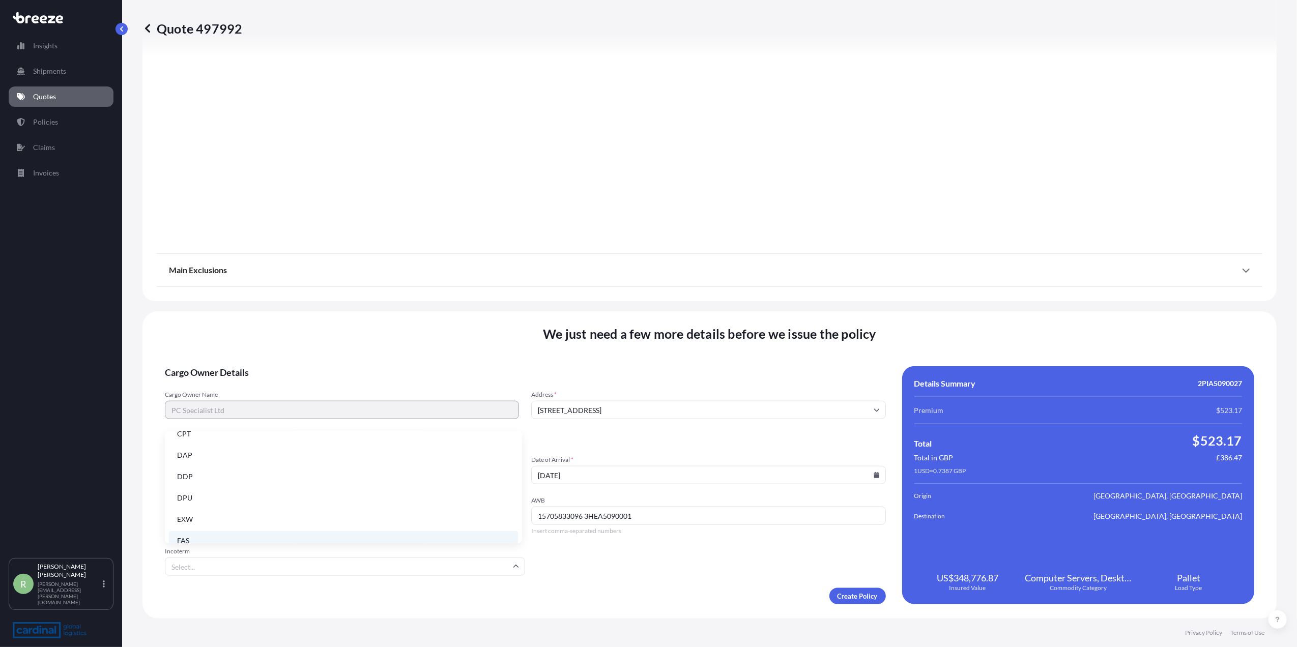
scroll to position [129, 0]
click at [235, 524] on li "FOB" at bounding box center [343, 529] width 349 height 19
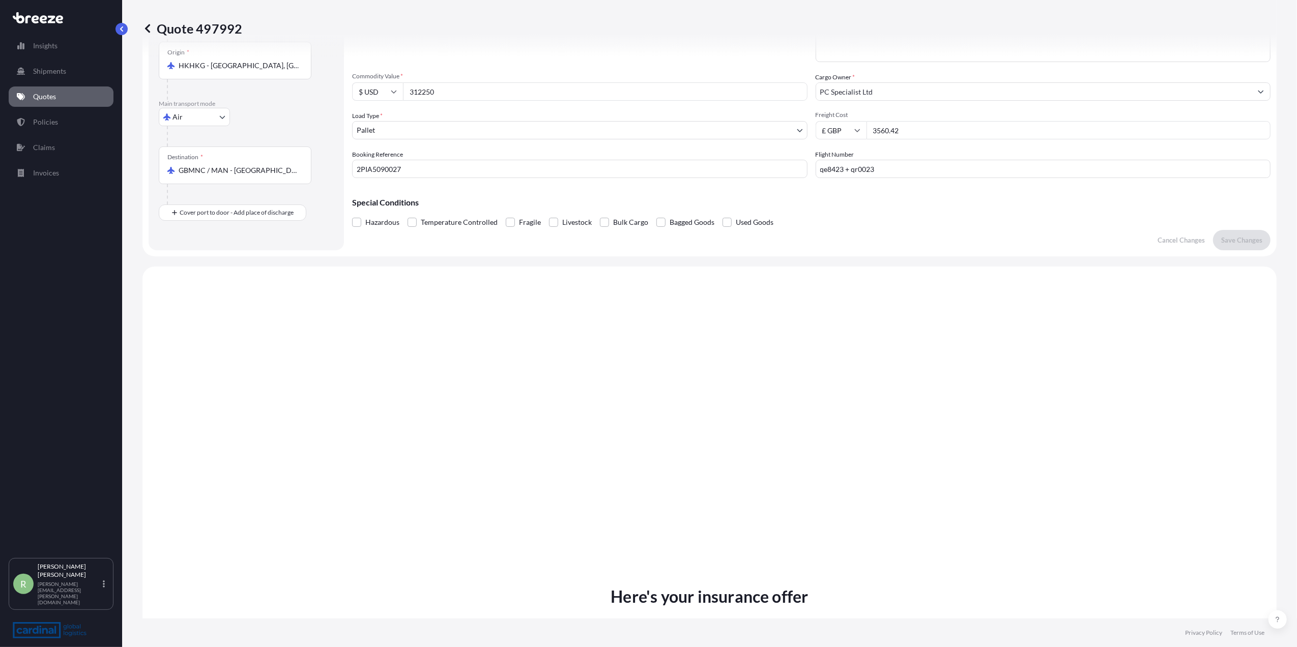
scroll to position [0, 0]
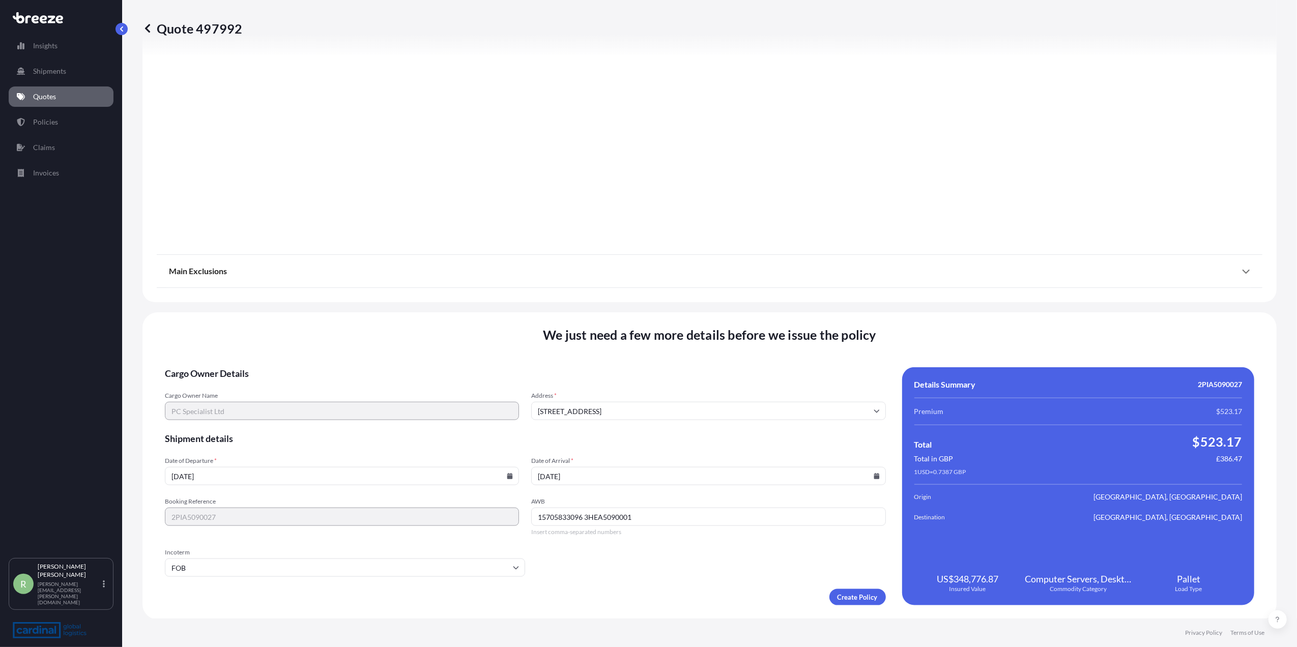
scroll to position [968, 0]
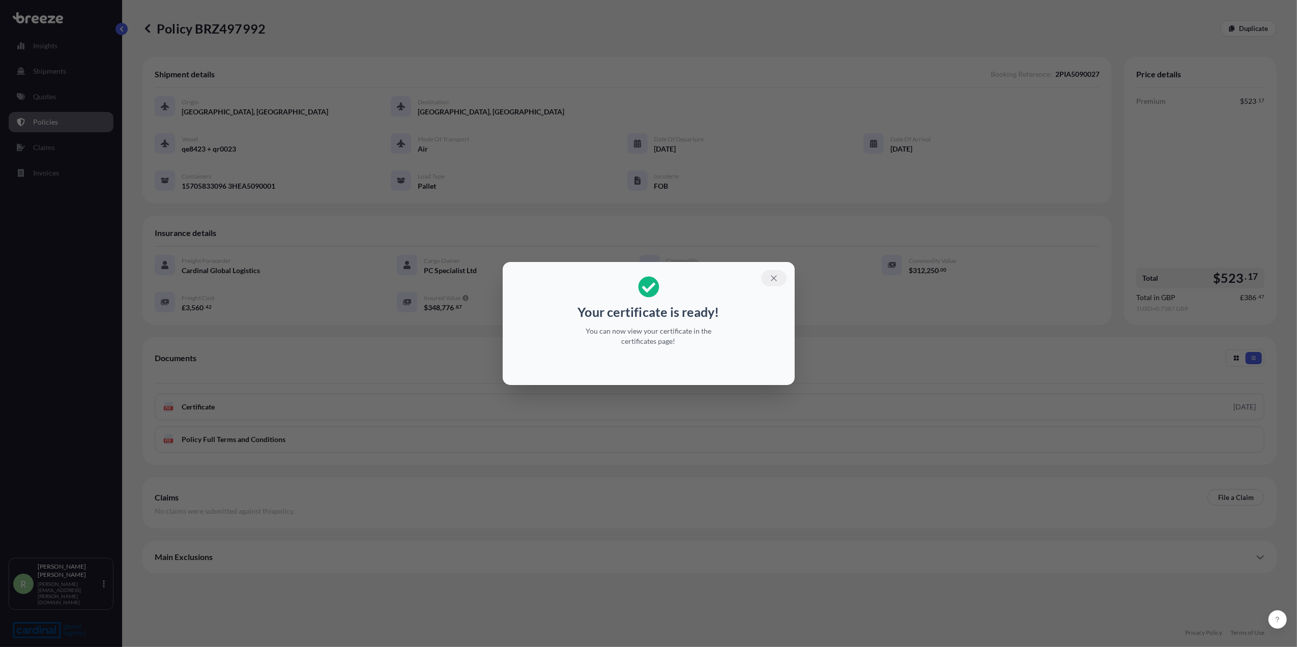
click at [776, 272] on button "button" at bounding box center [773, 278] width 25 height 16
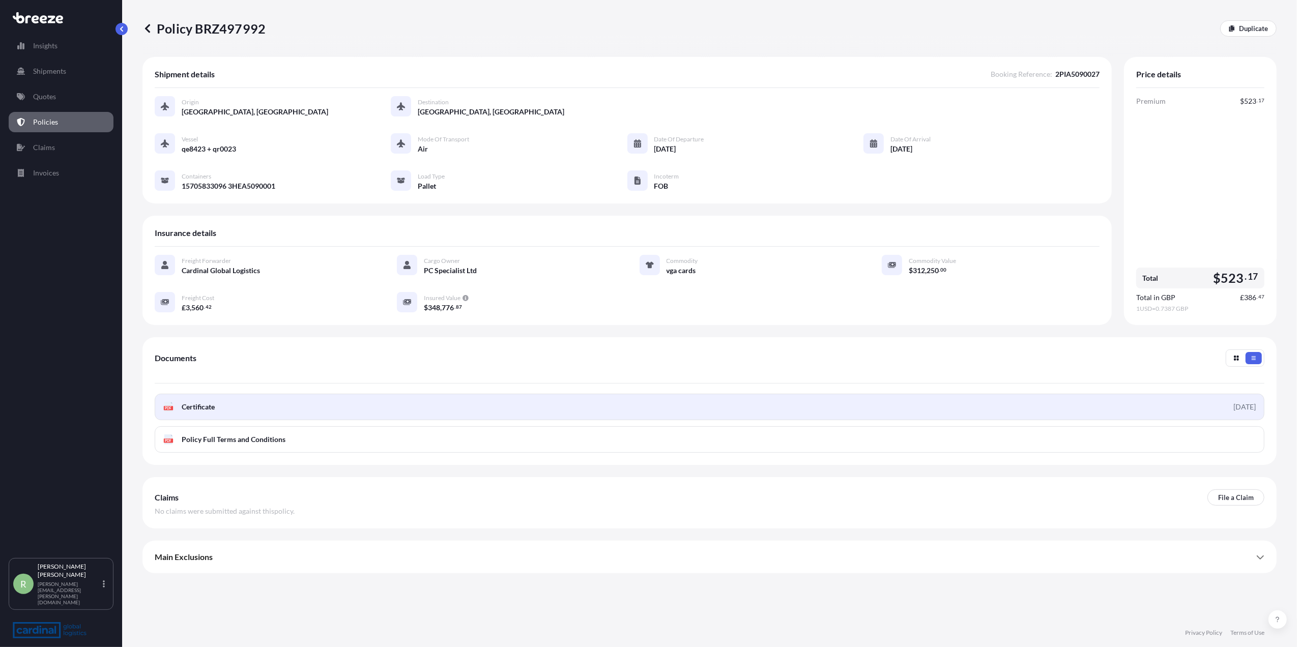
drag, startPoint x: 261, startPoint y: 414, endPoint x: 585, endPoint y: 404, distance: 324.3
click at [585, 404] on link "PDF Certificate [DATE]" at bounding box center [710, 407] width 1110 height 26
